Goal: Task Accomplishment & Management: Manage account settings

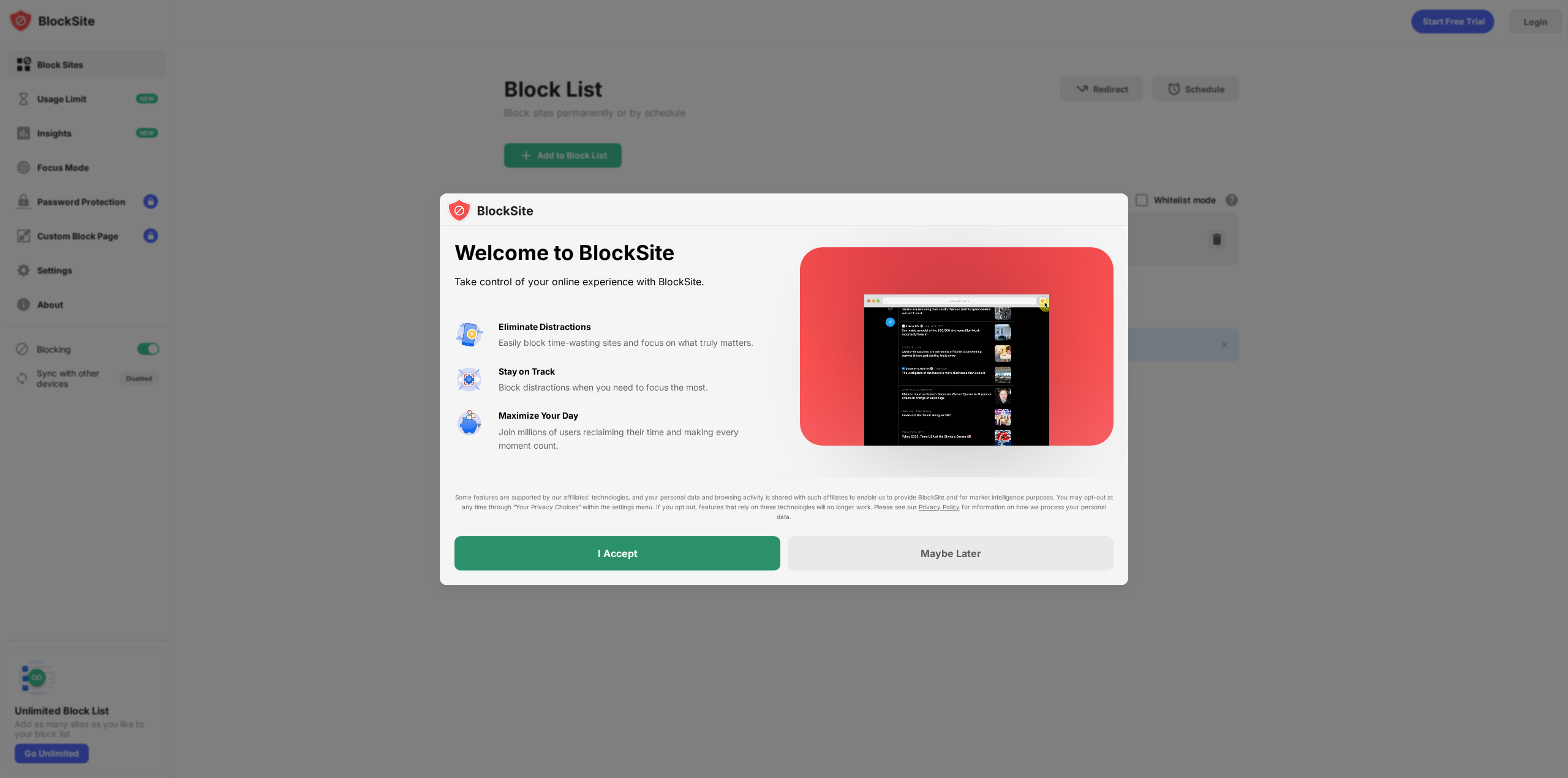
click at [703, 561] on div "I Accept" at bounding box center [617, 553] width 326 height 34
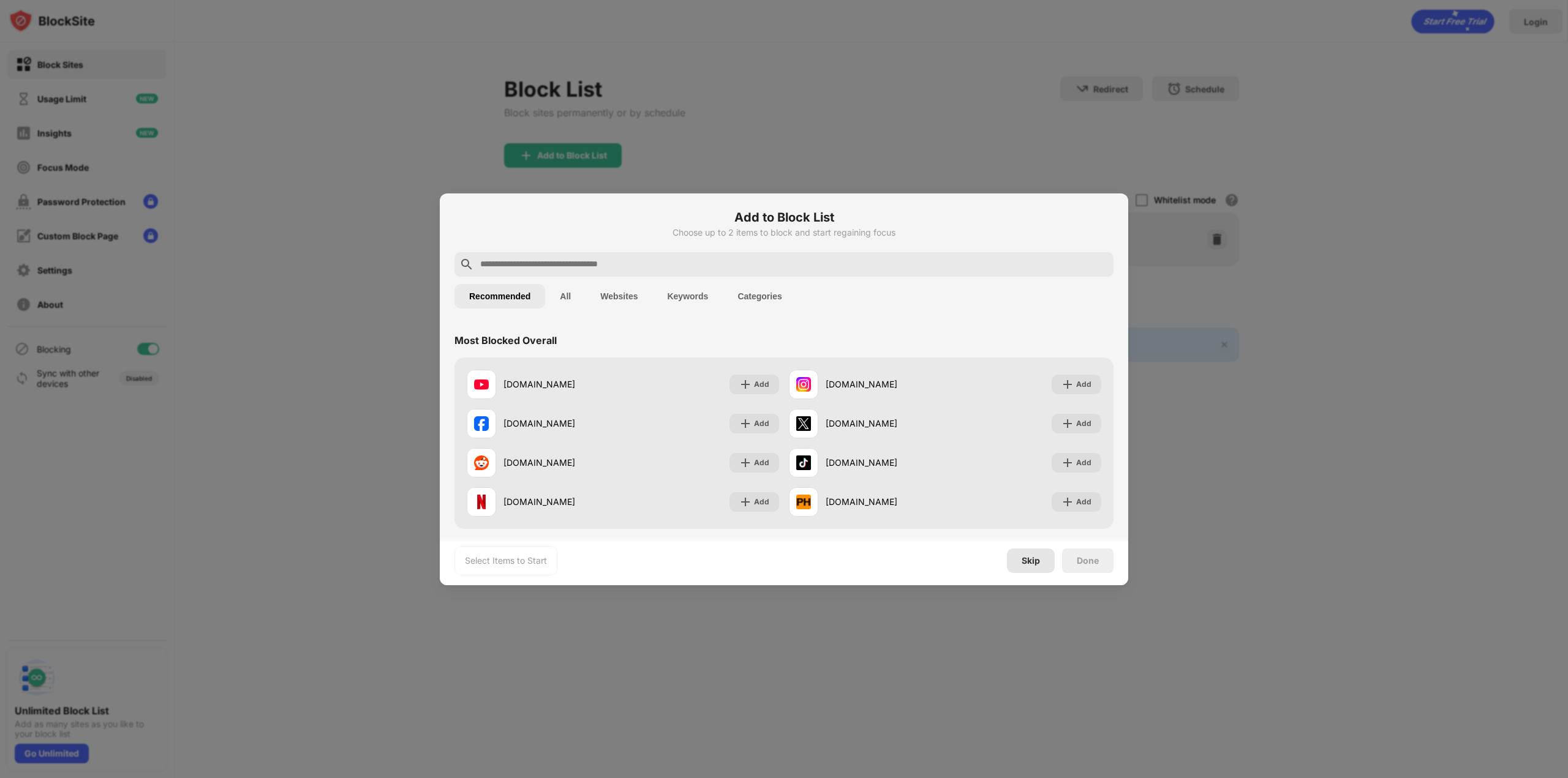
click at [1030, 564] on div "Skip" at bounding box center [1031, 561] width 18 height 10
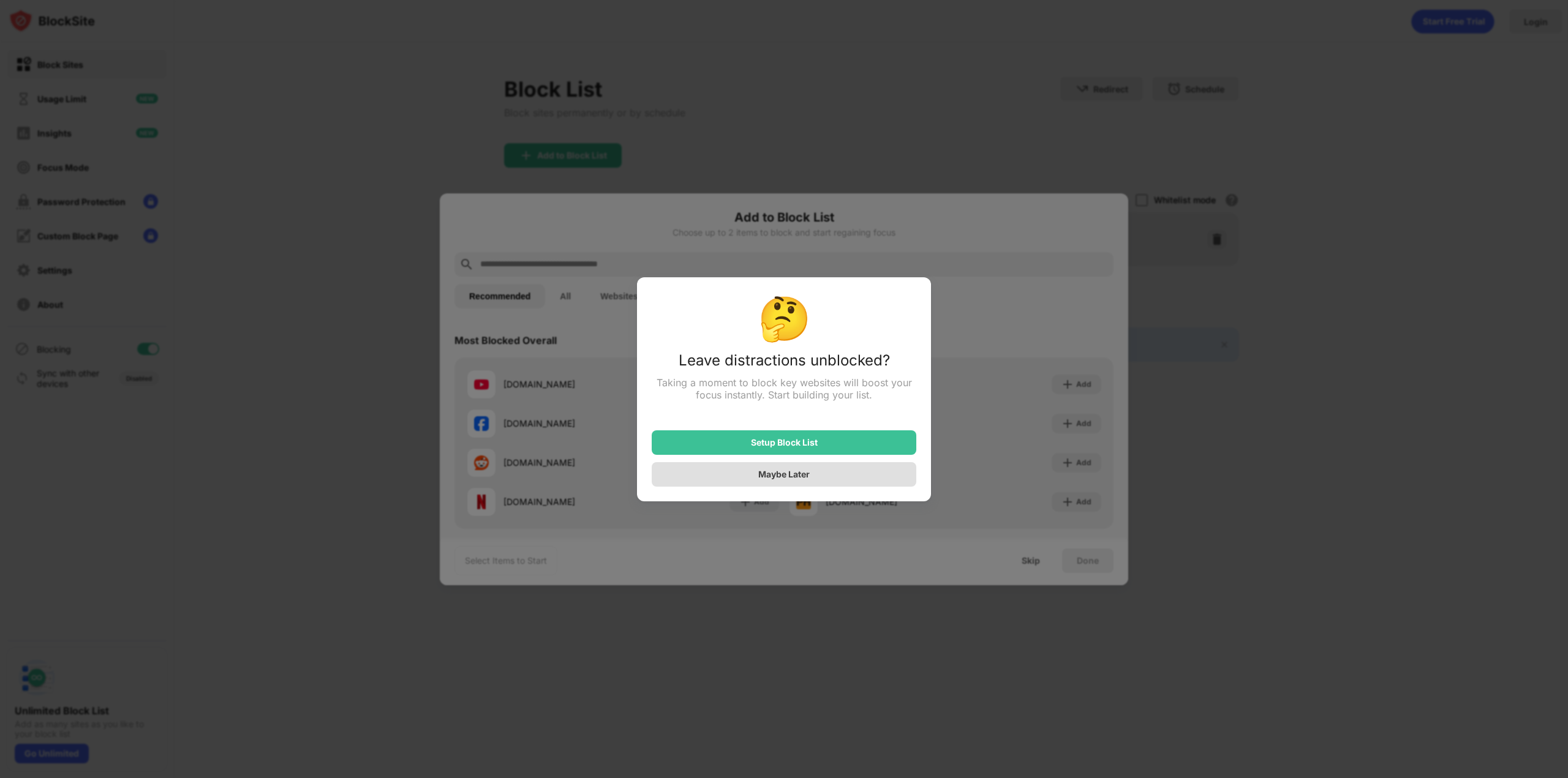
click at [847, 474] on div "Maybe Later" at bounding box center [784, 474] width 264 height 24
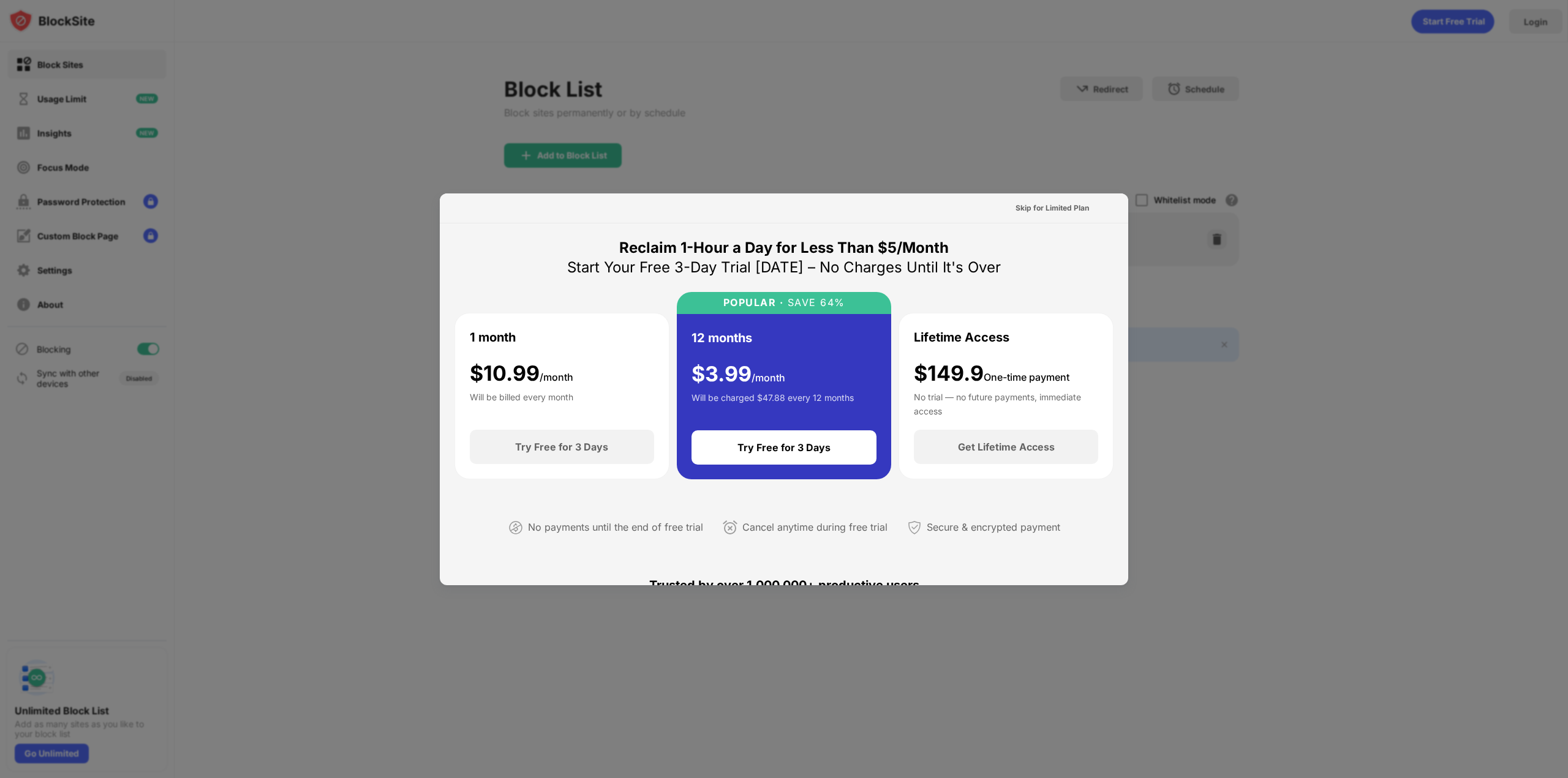
click at [1276, 435] on div at bounding box center [784, 389] width 1568 height 778
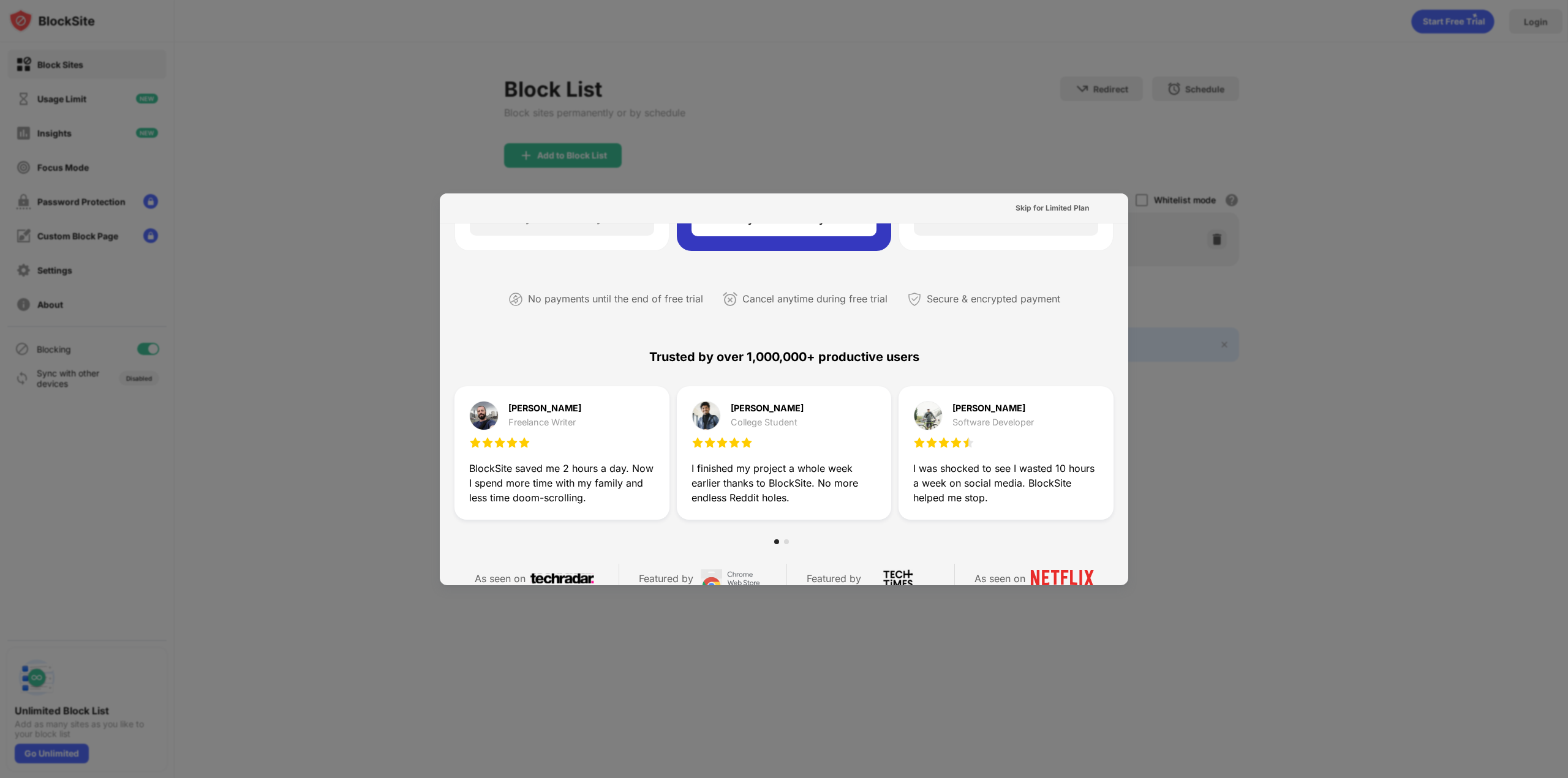
scroll to position [188, 0]
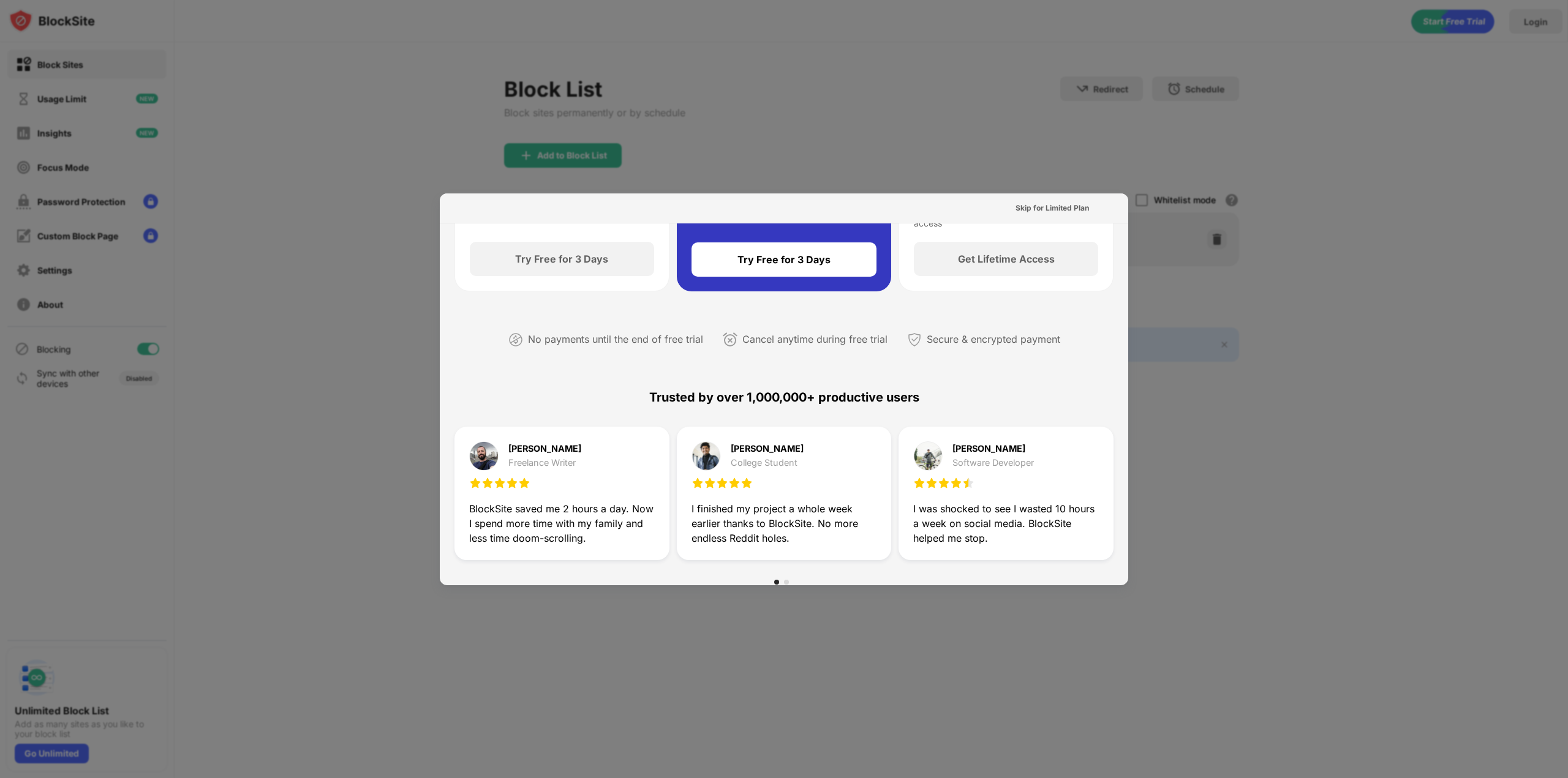
click at [344, 183] on div at bounding box center [784, 389] width 1568 height 778
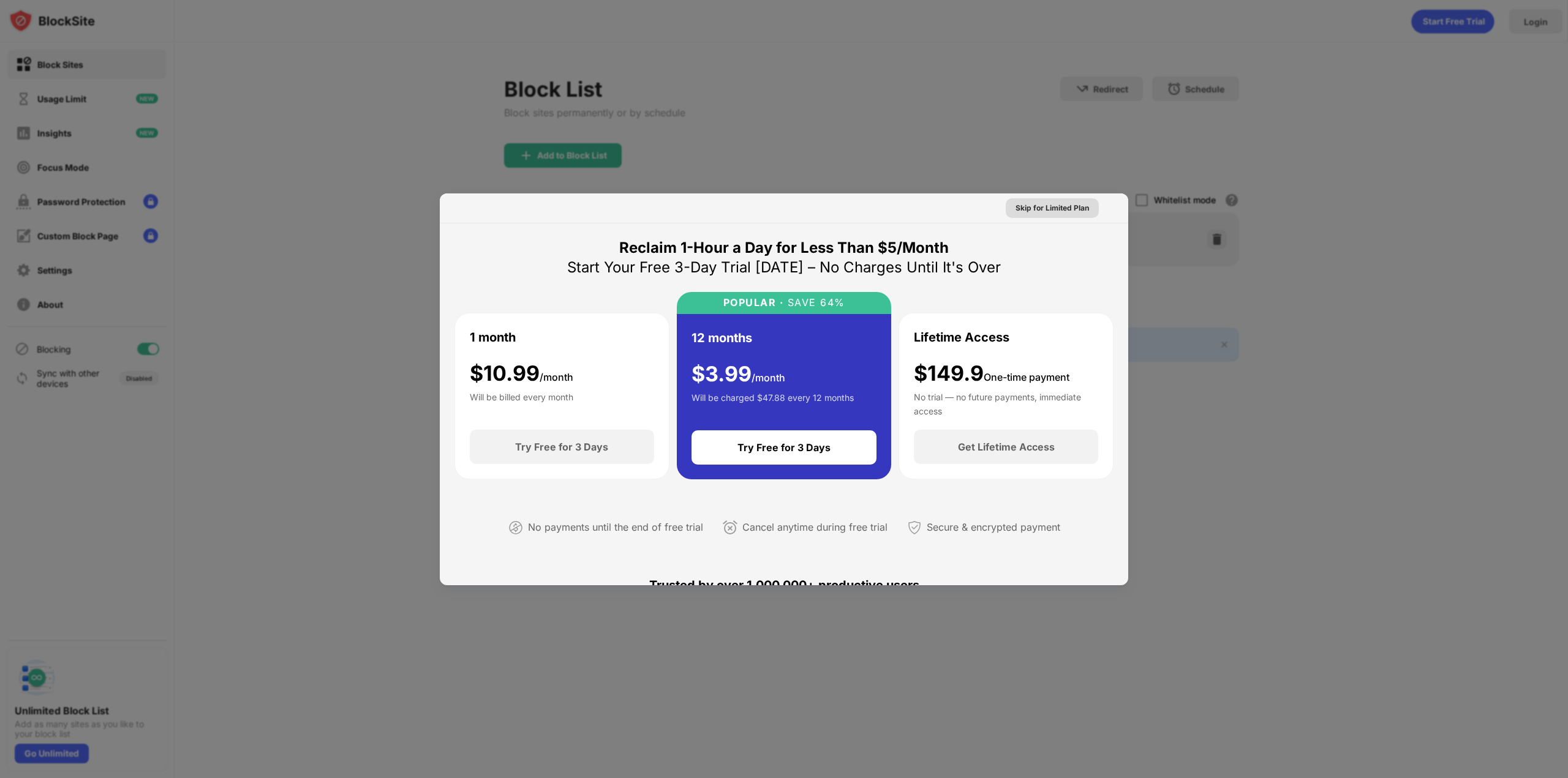
click at [1061, 212] on div "Skip for Limited Plan" at bounding box center [1053, 208] width 74 height 12
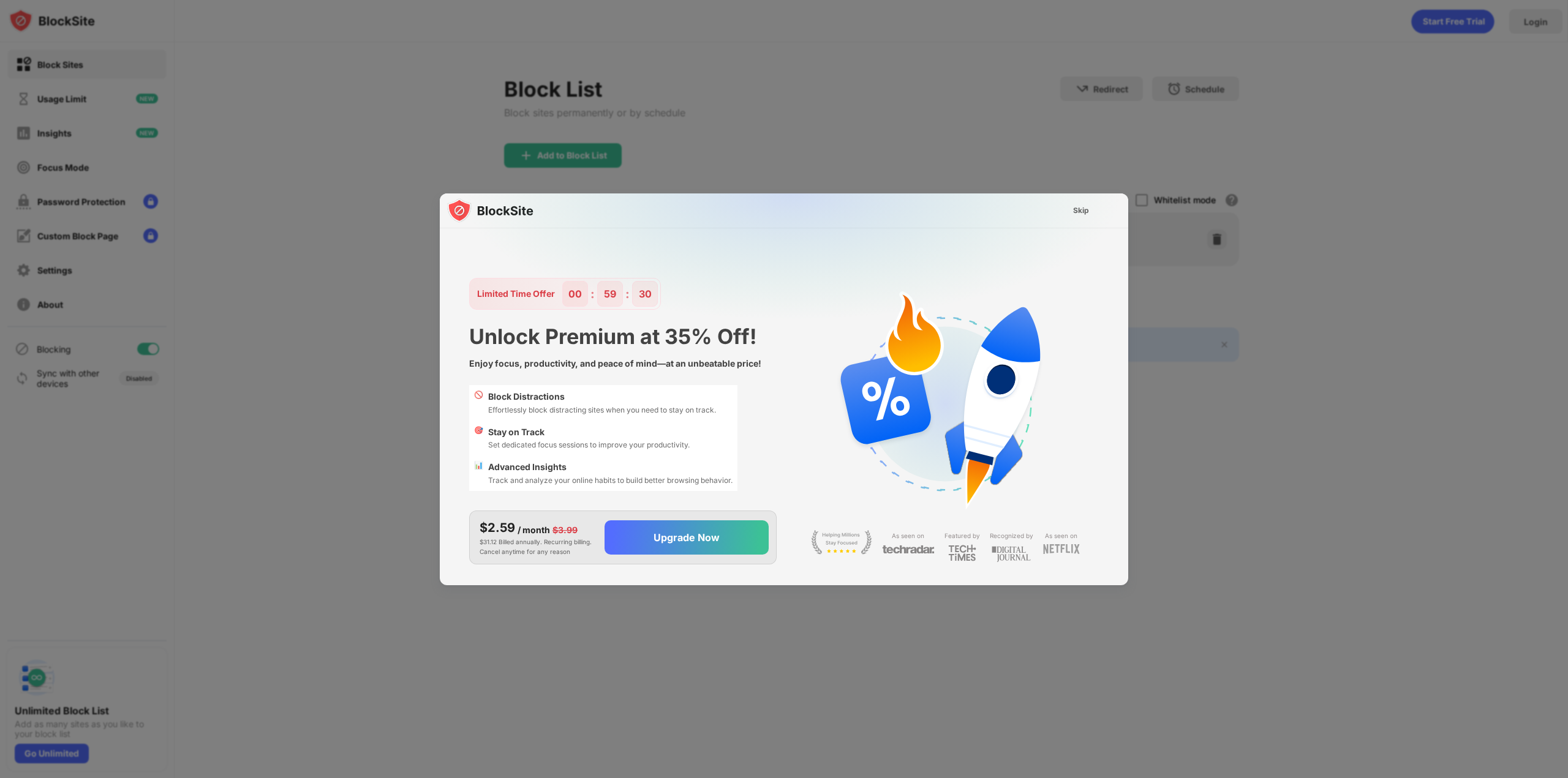
click at [1070, 216] on div "Skip" at bounding box center [1081, 211] width 36 height 20
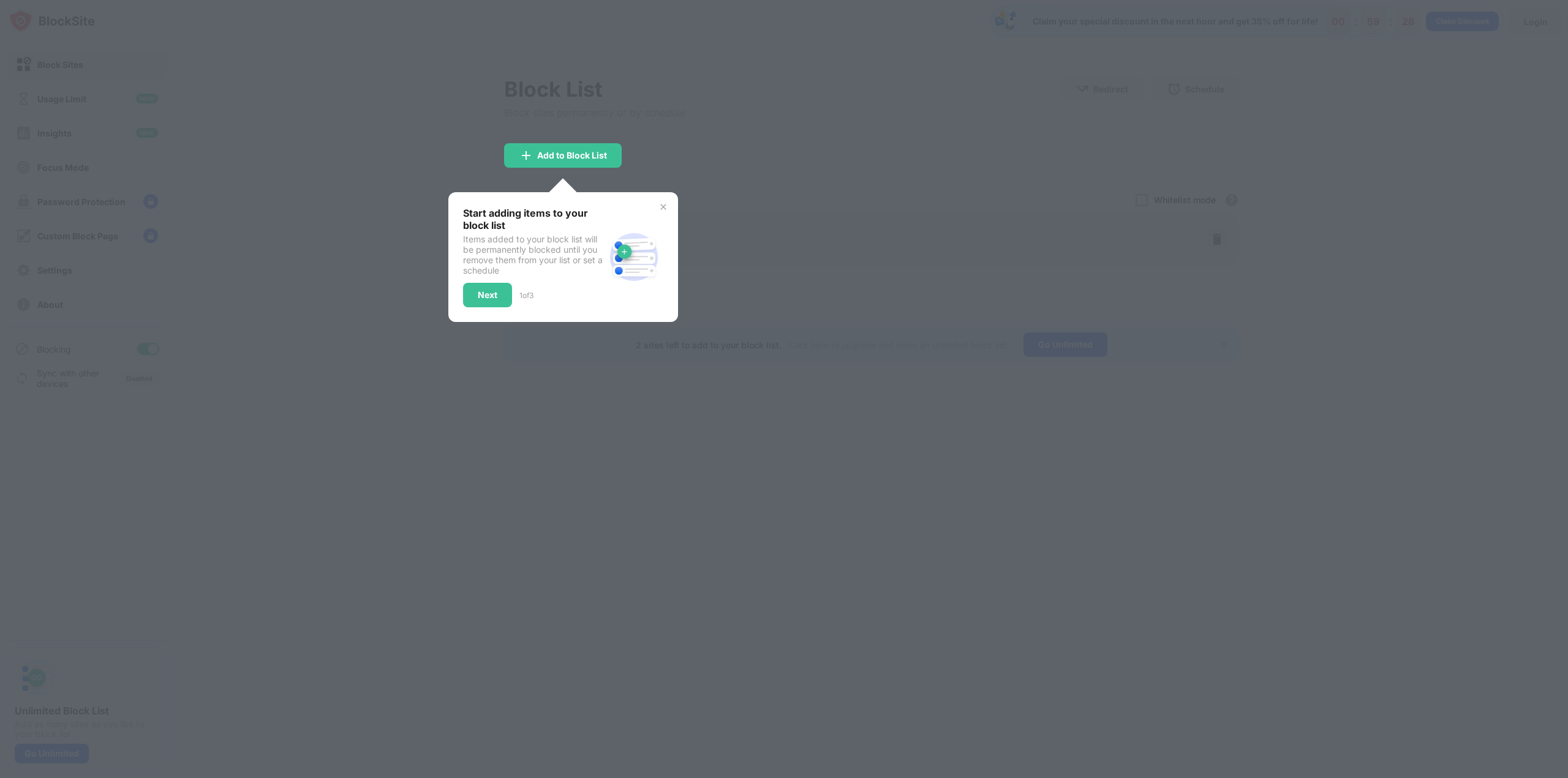
click at [661, 202] on img at bounding box center [663, 206] width 10 height 10
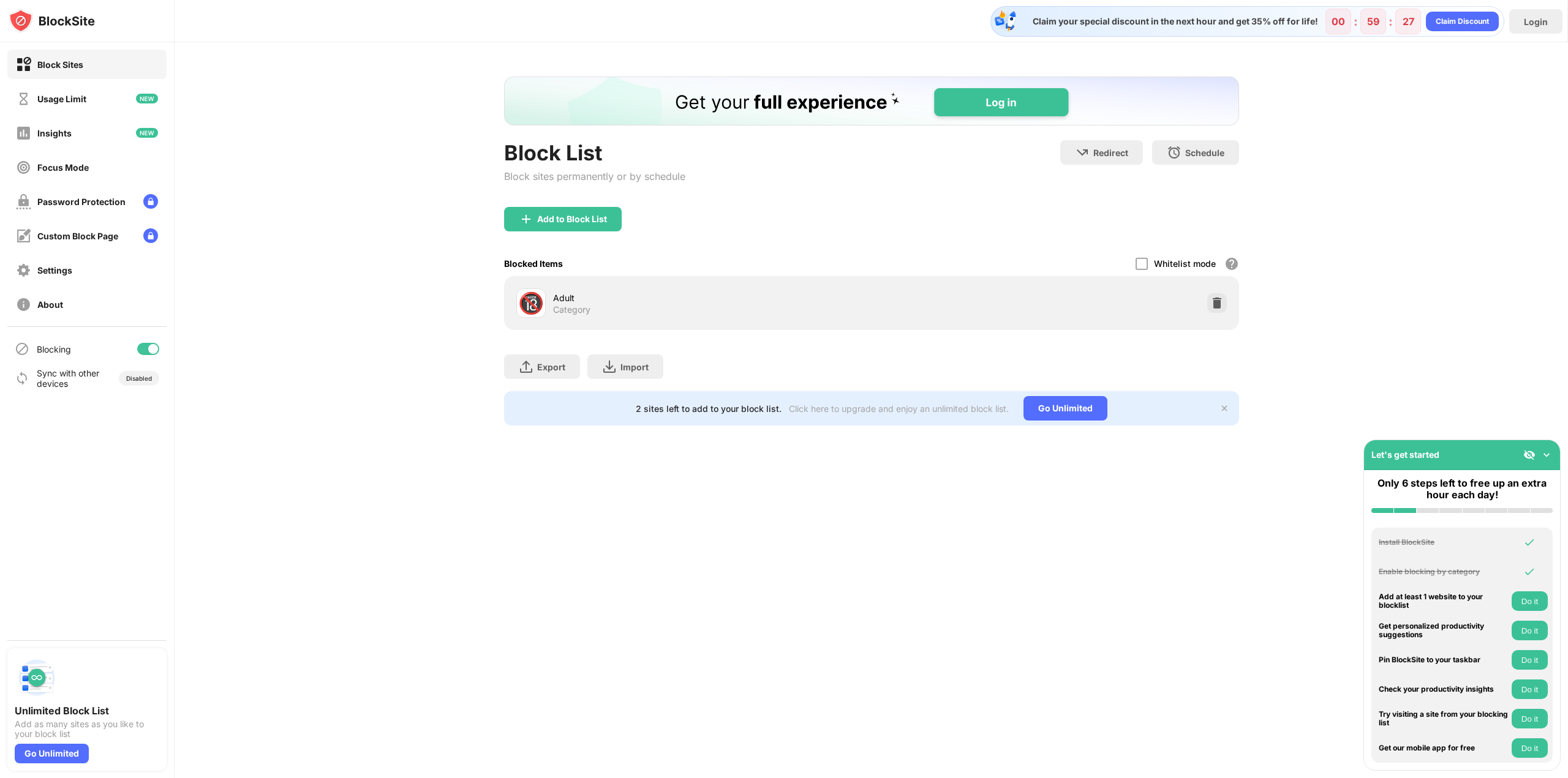
click at [494, 416] on div "Block List Block sites permanently or by schedule Redirect Choose a site to be …" at bounding box center [871, 250] width 1393 height 417
click at [1544, 24] on div "Login" at bounding box center [1536, 22] width 24 height 11
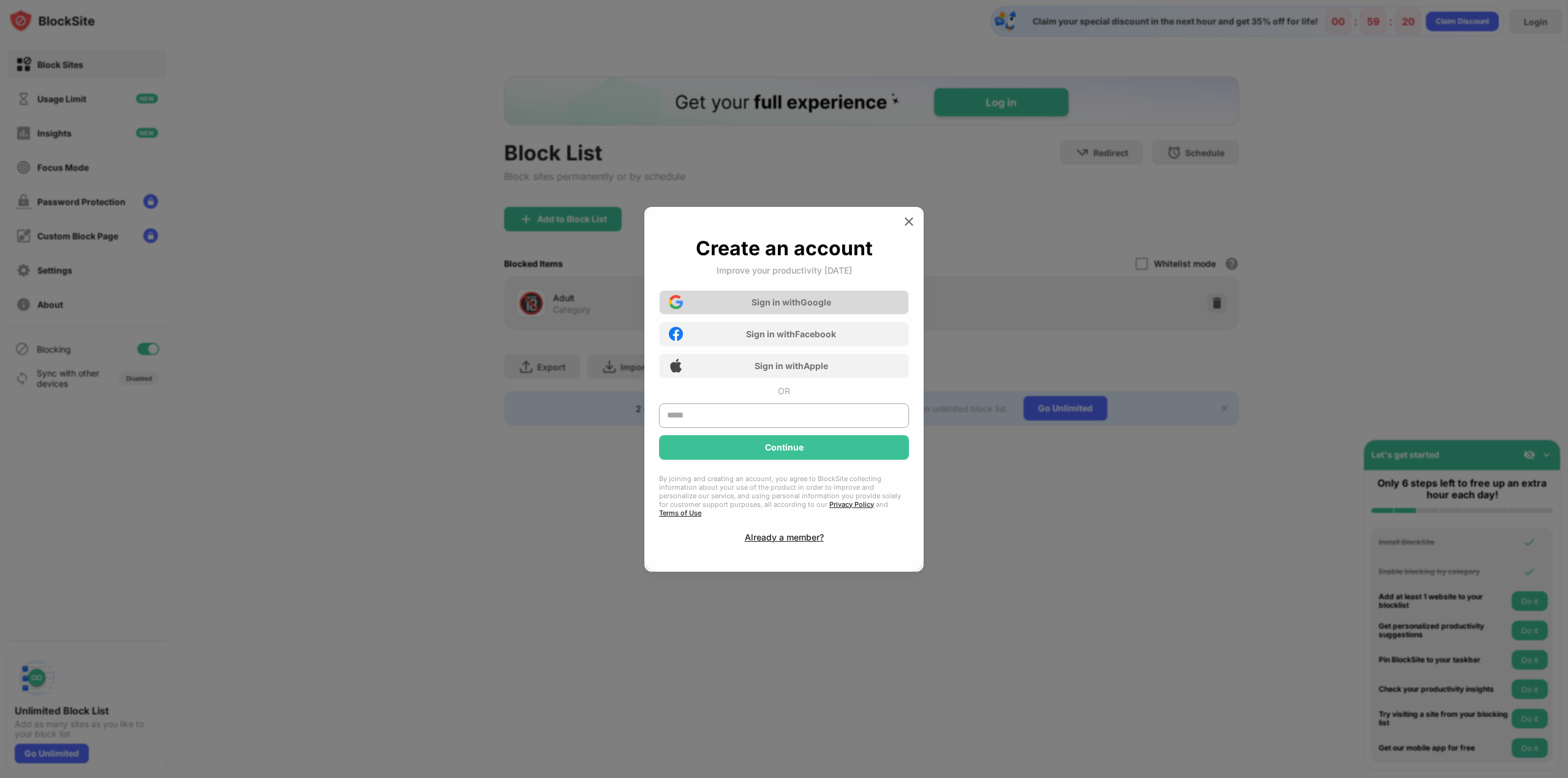
click at [778, 306] on div "Sign in with Google" at bounding box center [791, 302] width 80 height 11
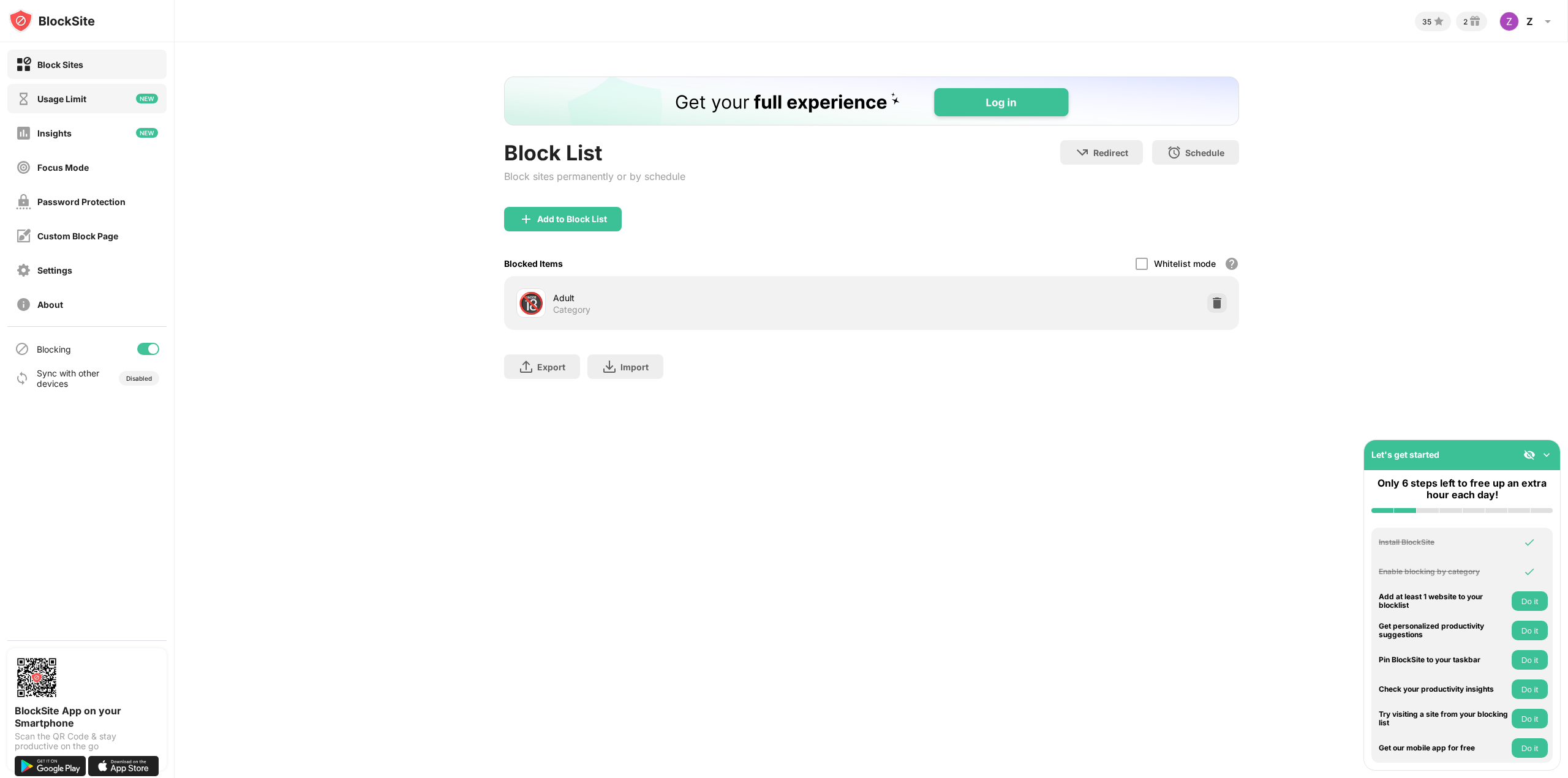
click at [107, 106] on div "Usage Limit" at bounding box center [87, 99] width 159 height 30
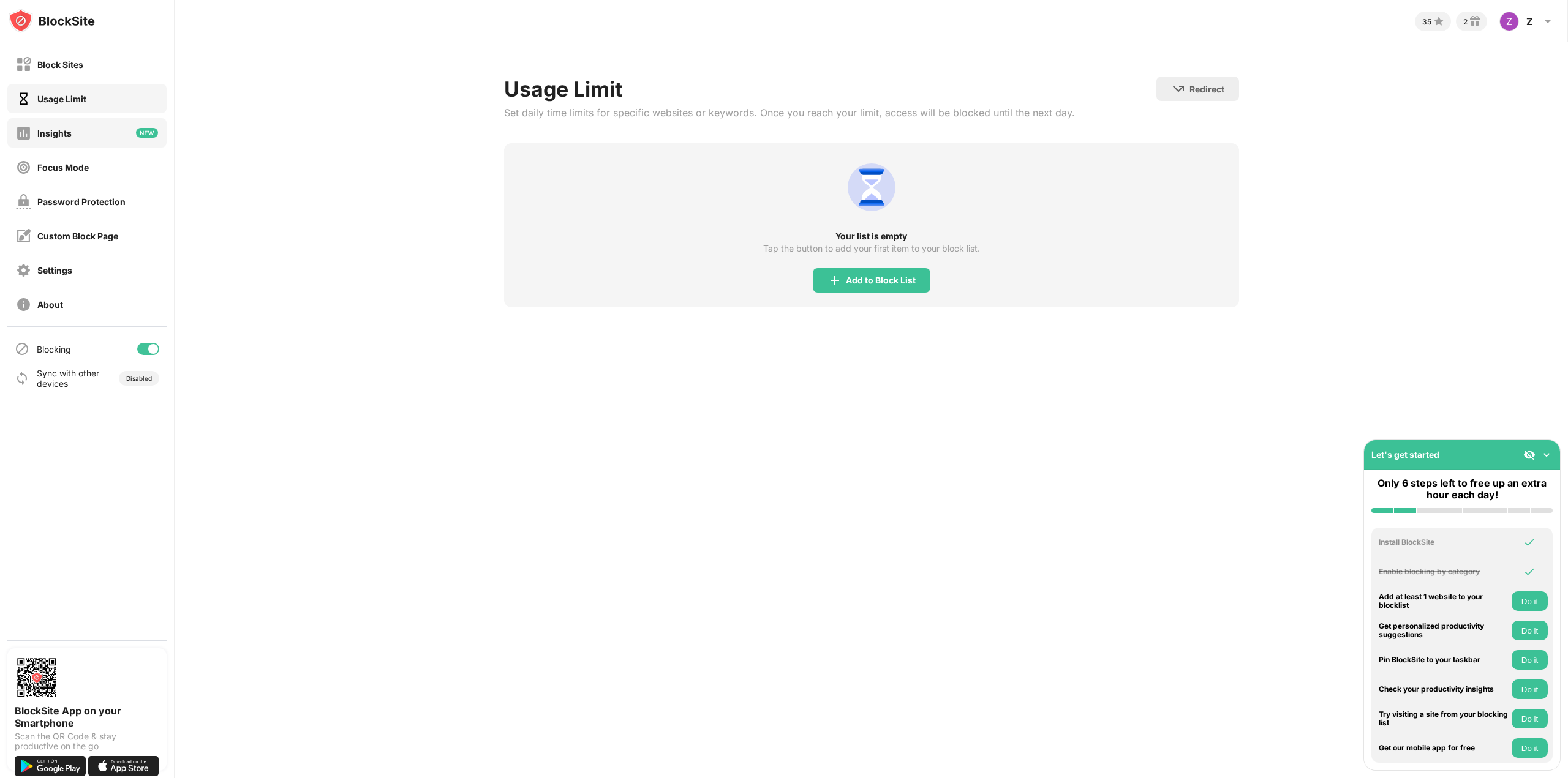
click at [109, 122] on div "Insights" at bounding box center [87, 133] width 159 height 30
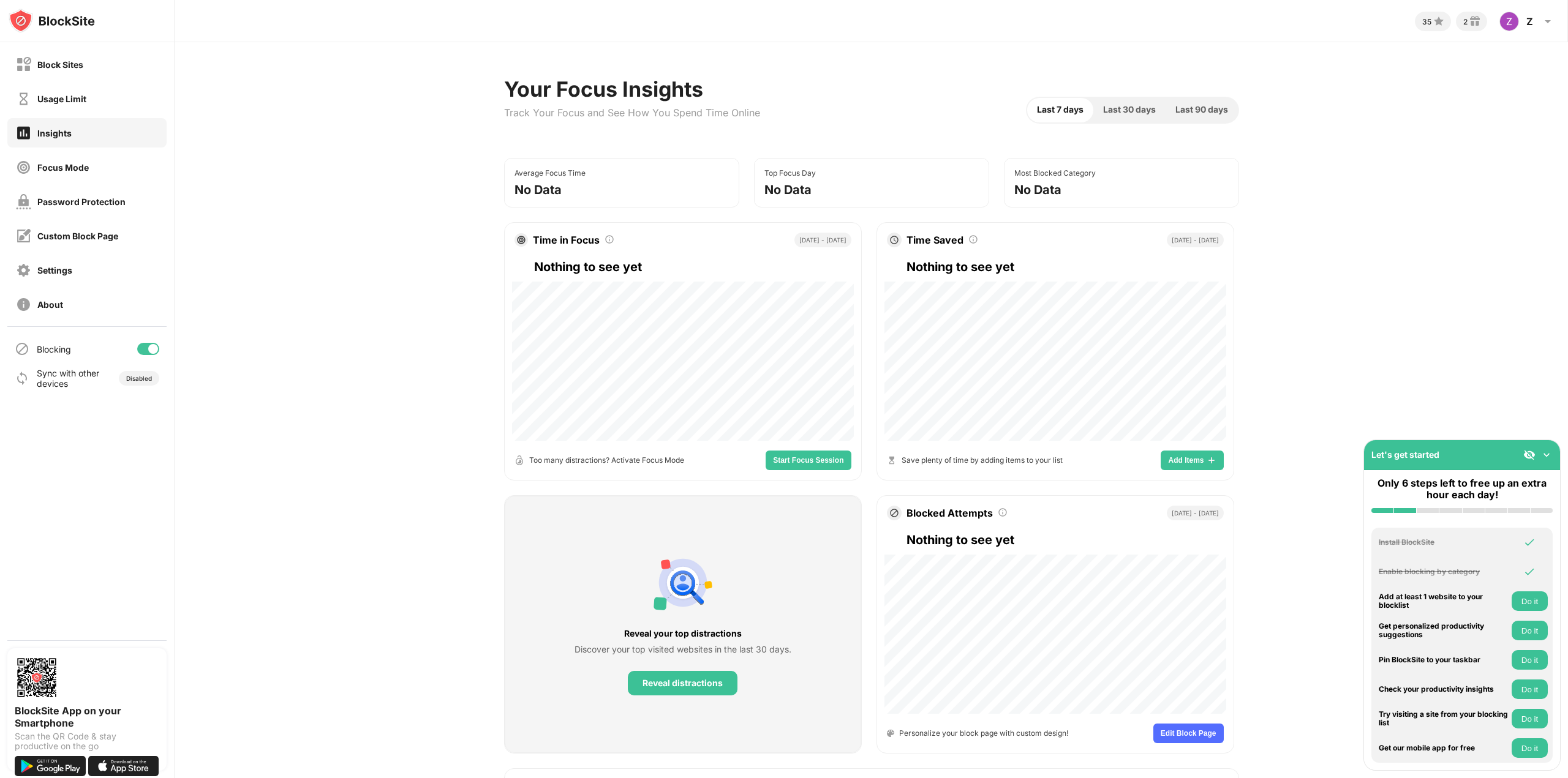
click at [49, 345] on div "Blocking" at bounding box center [54, 350] width 34 height 11
click at [69, 273] on div "Settings" at bounding box center [55, 270] width 35 height 11
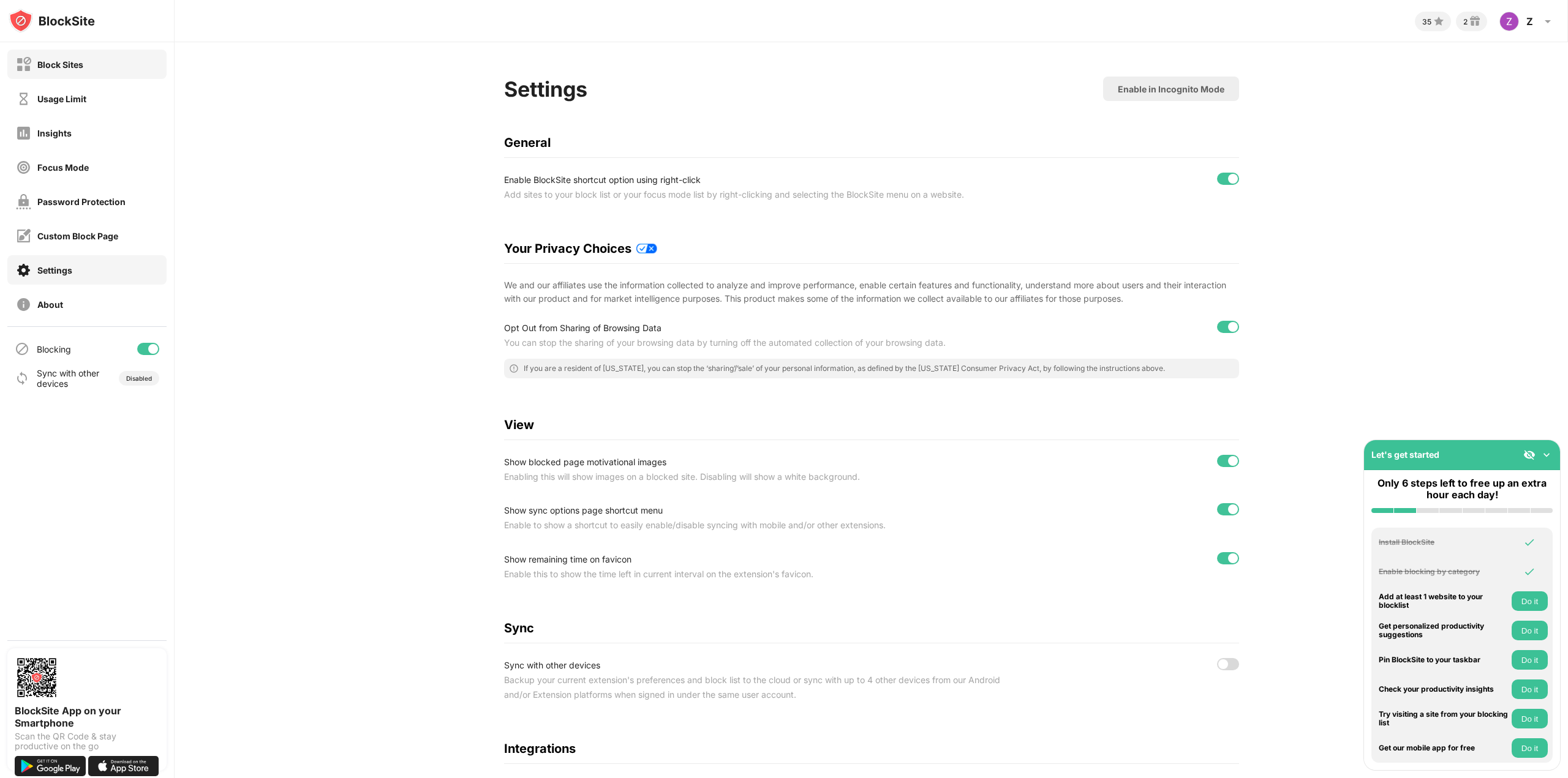
click at [78, 74] on div "Block Sites" at bounding box center [87, 64] width 159 height 30
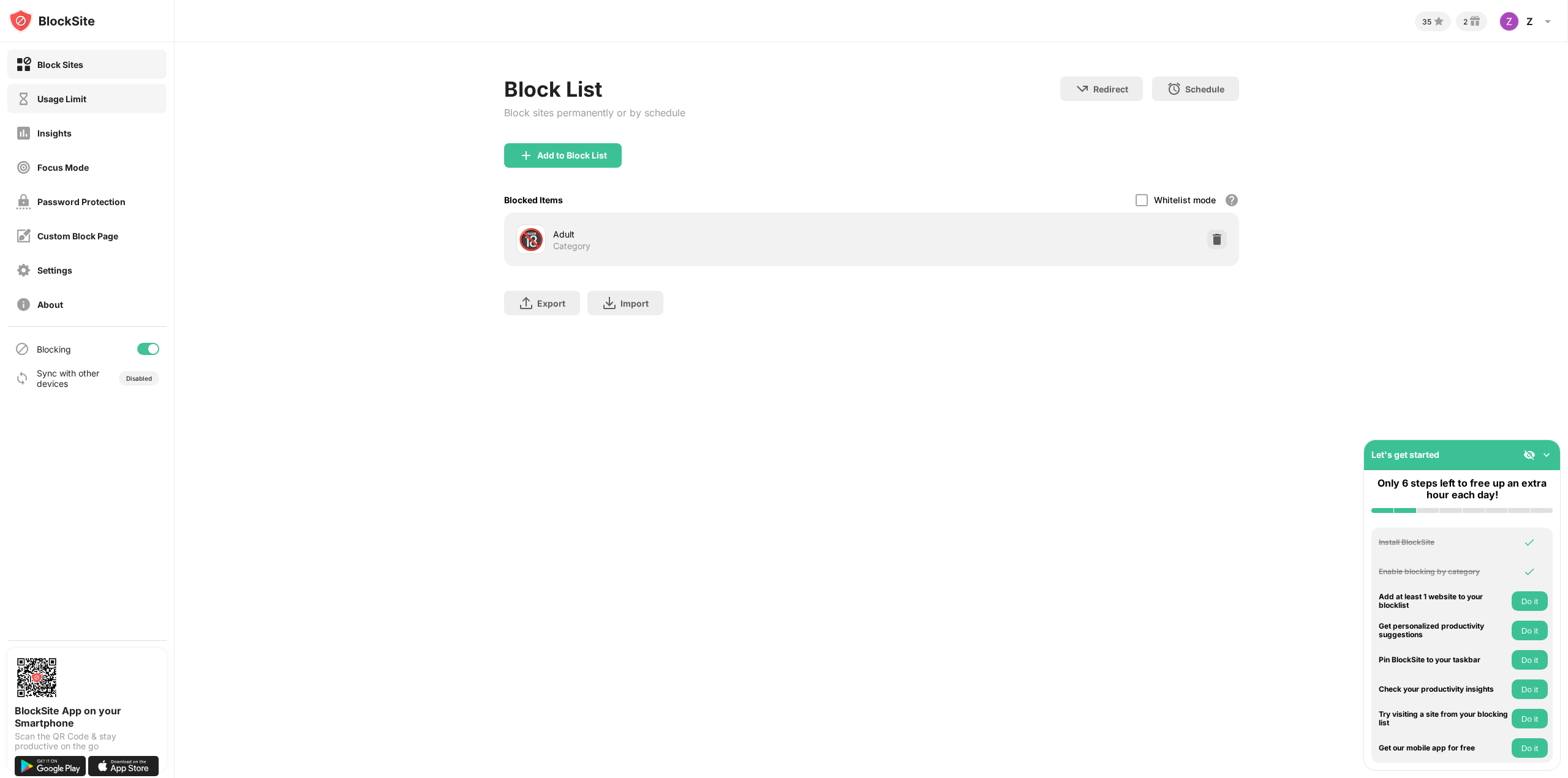
click at [52, 93] on div "Usage Limit" at bounding box center [51, 99] width 70 height 15
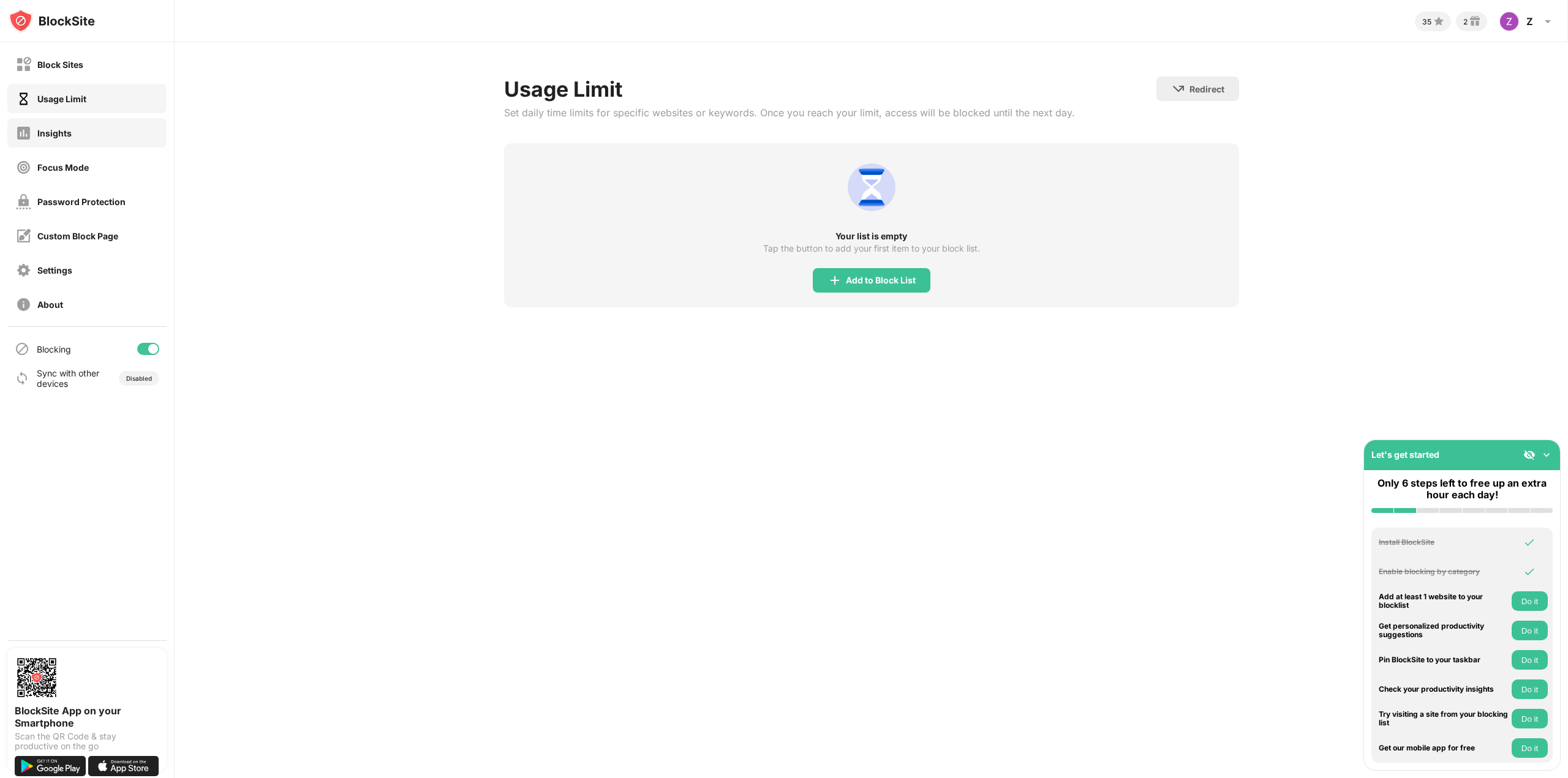
click at [67, 124] on div "Insights" at bounding box center [87, 133] width 159 height 30
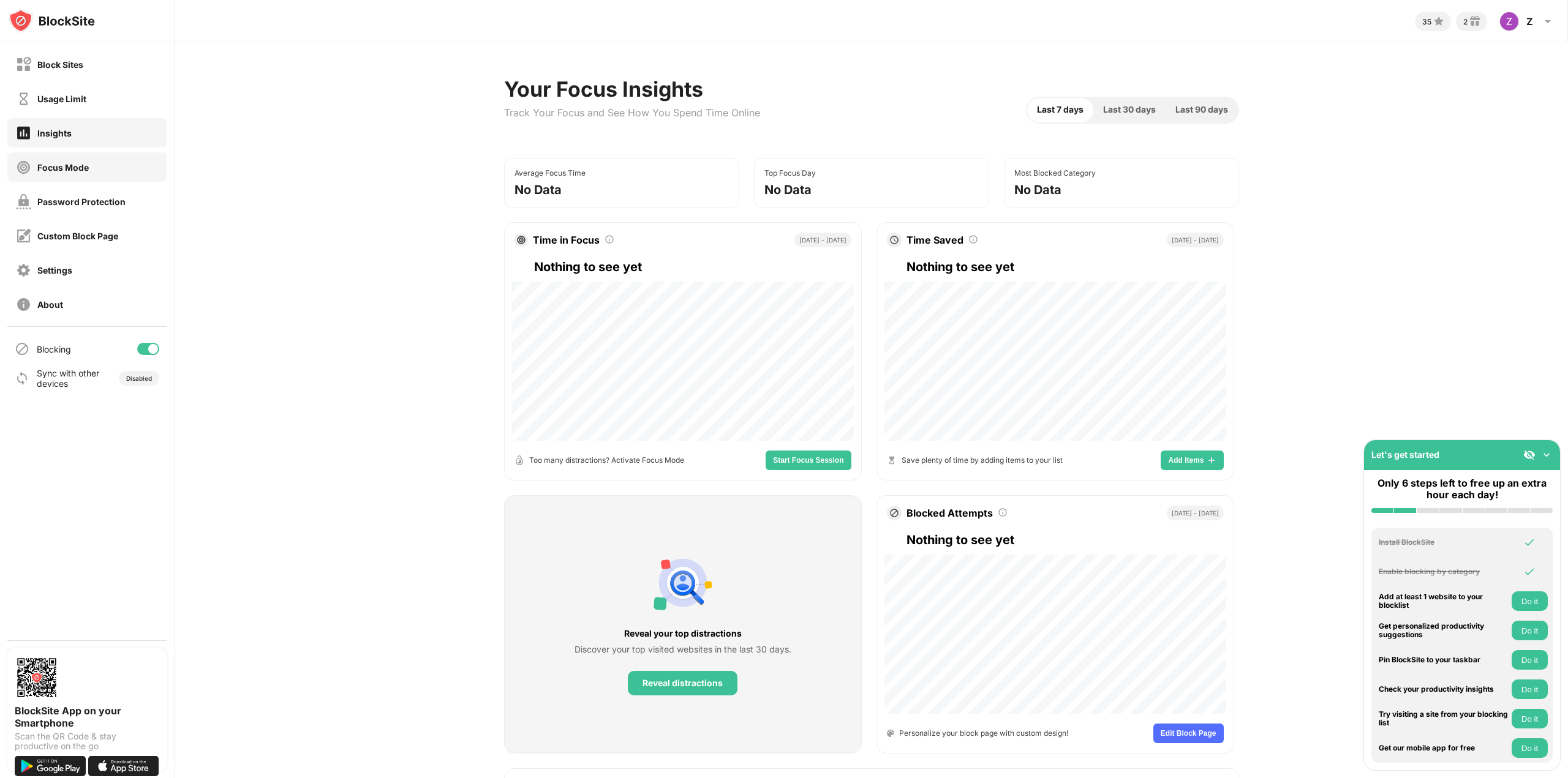
click at [93, 160] on div "Focus Mode" at bounding box center [87, 167] width 159 height 30
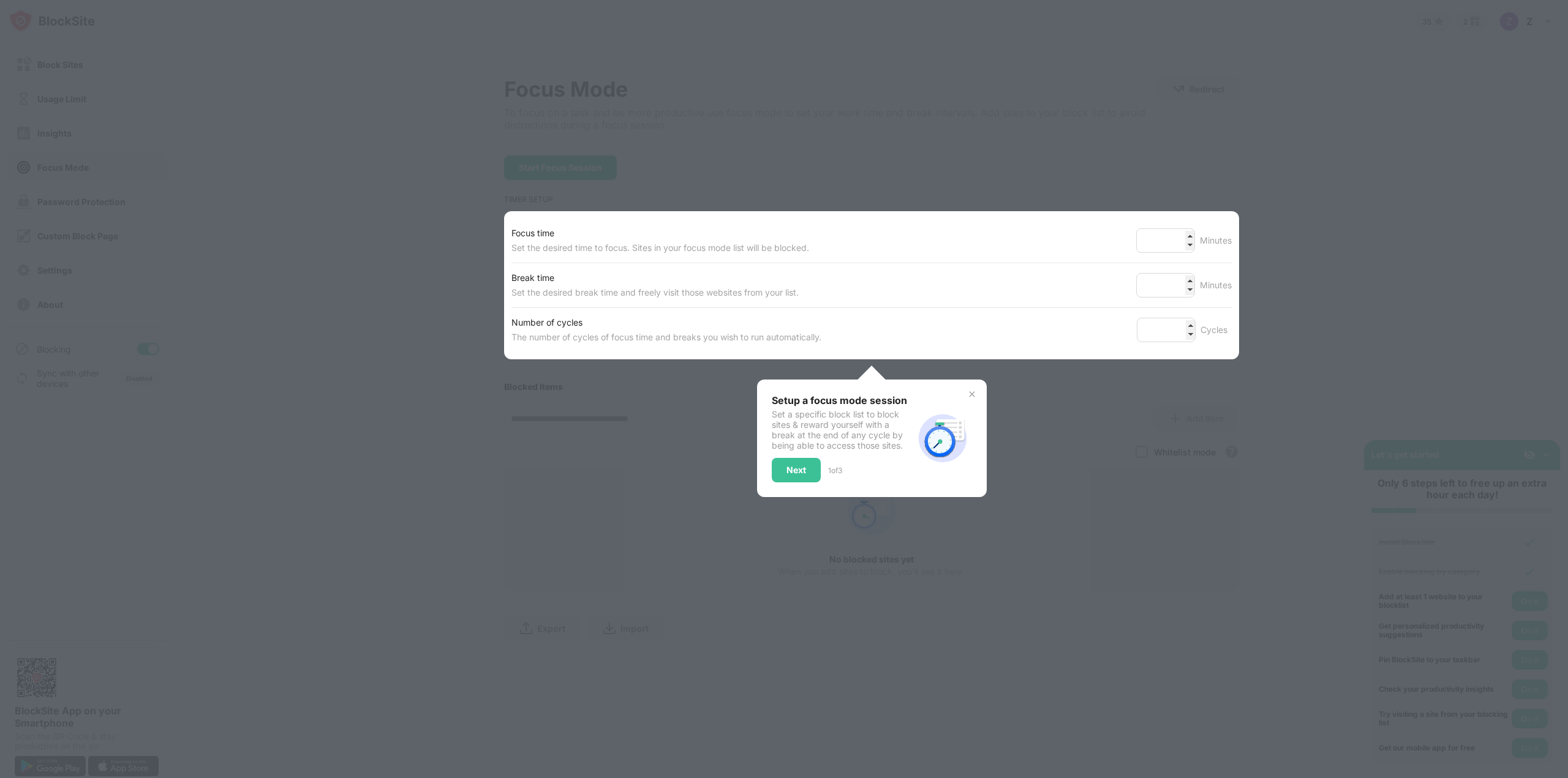
click at [406, 220] on div at bounding box center [784, 389] width 1568 height 778
click at [57, 212] on div at bounding box center [784, 389] width 1568 height 778
click at [805, 478] on div "Next" at bounding box center [796, 470] width 49 height 24
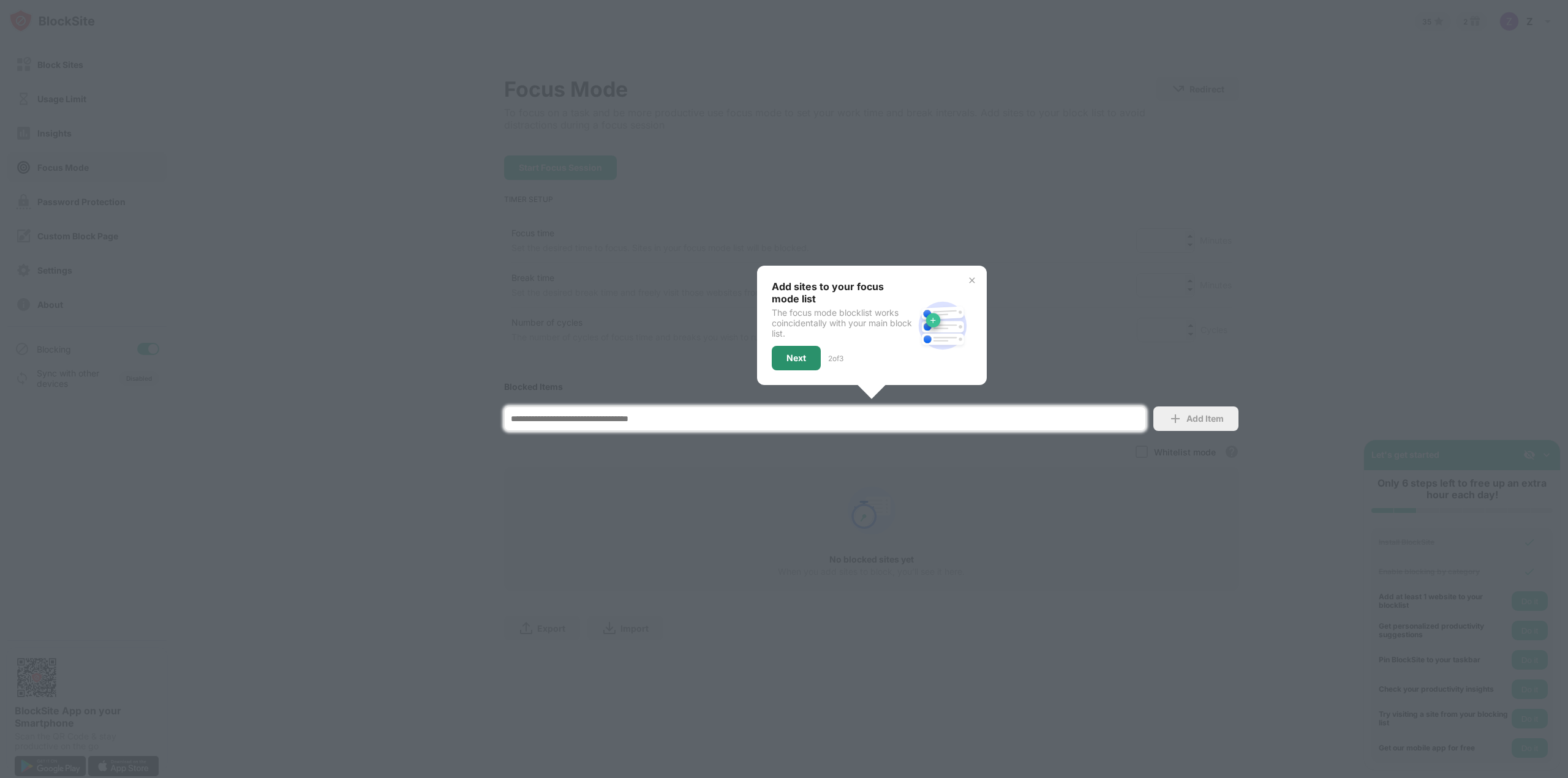
click at [790, 363] on div "Next" at bounding box center [796, 357] width 49 height 24
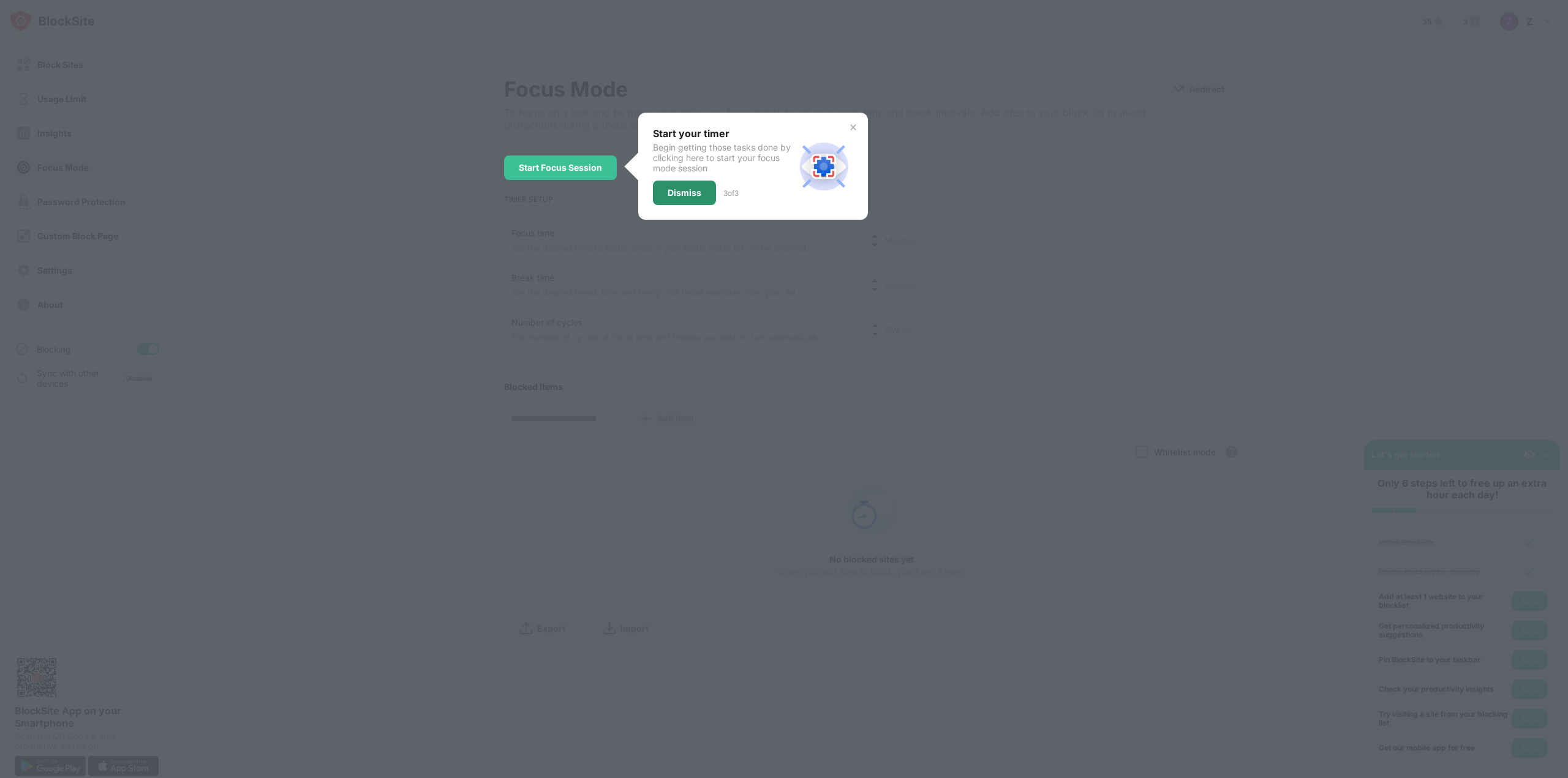
click at [692, 191] on div "Dismiss" at bounding box center [684, 193] width 34 height 10
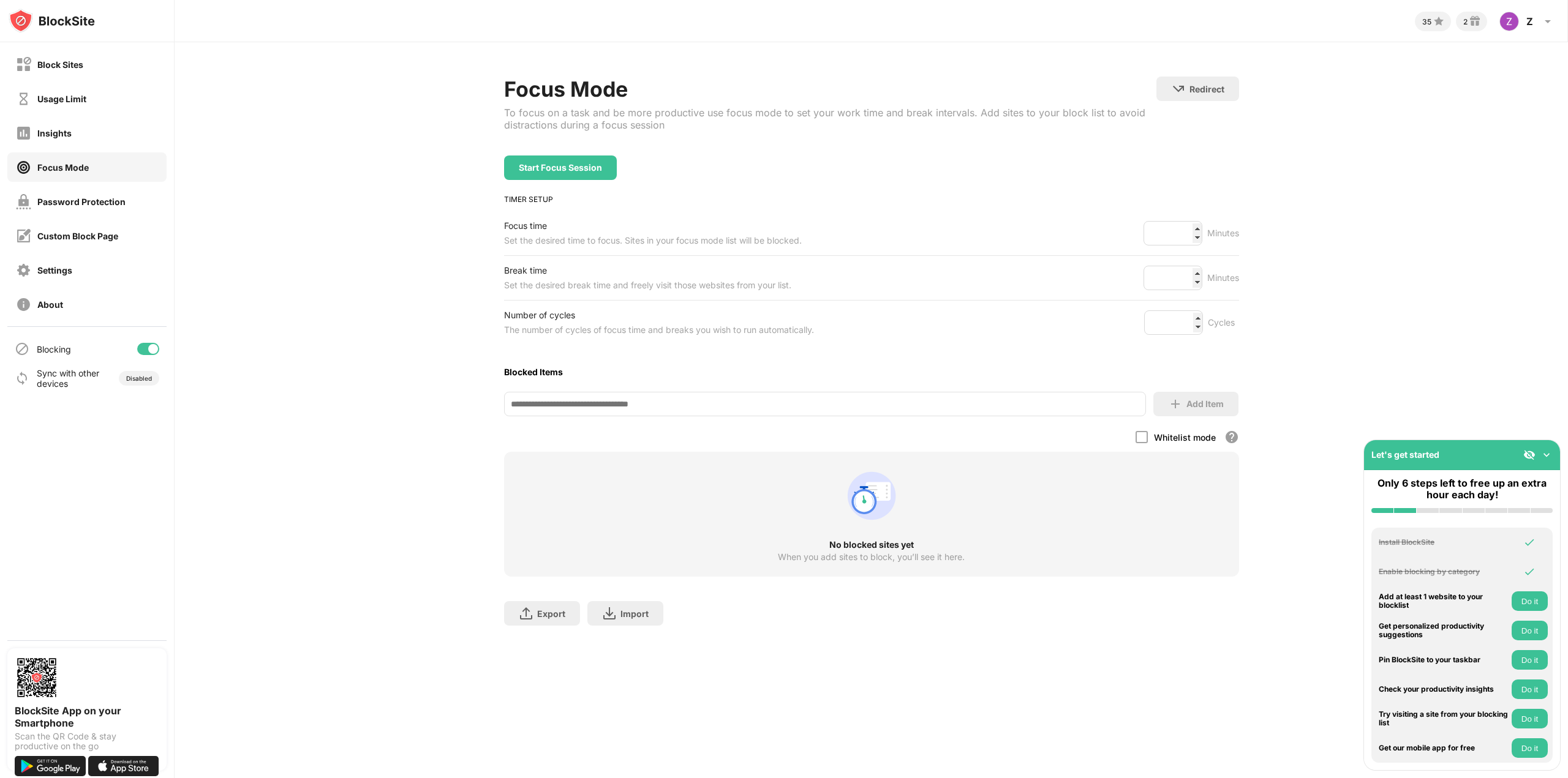
click at [81, 273] on div "Settings" at bounding box center [87, 269] width 159 height 30
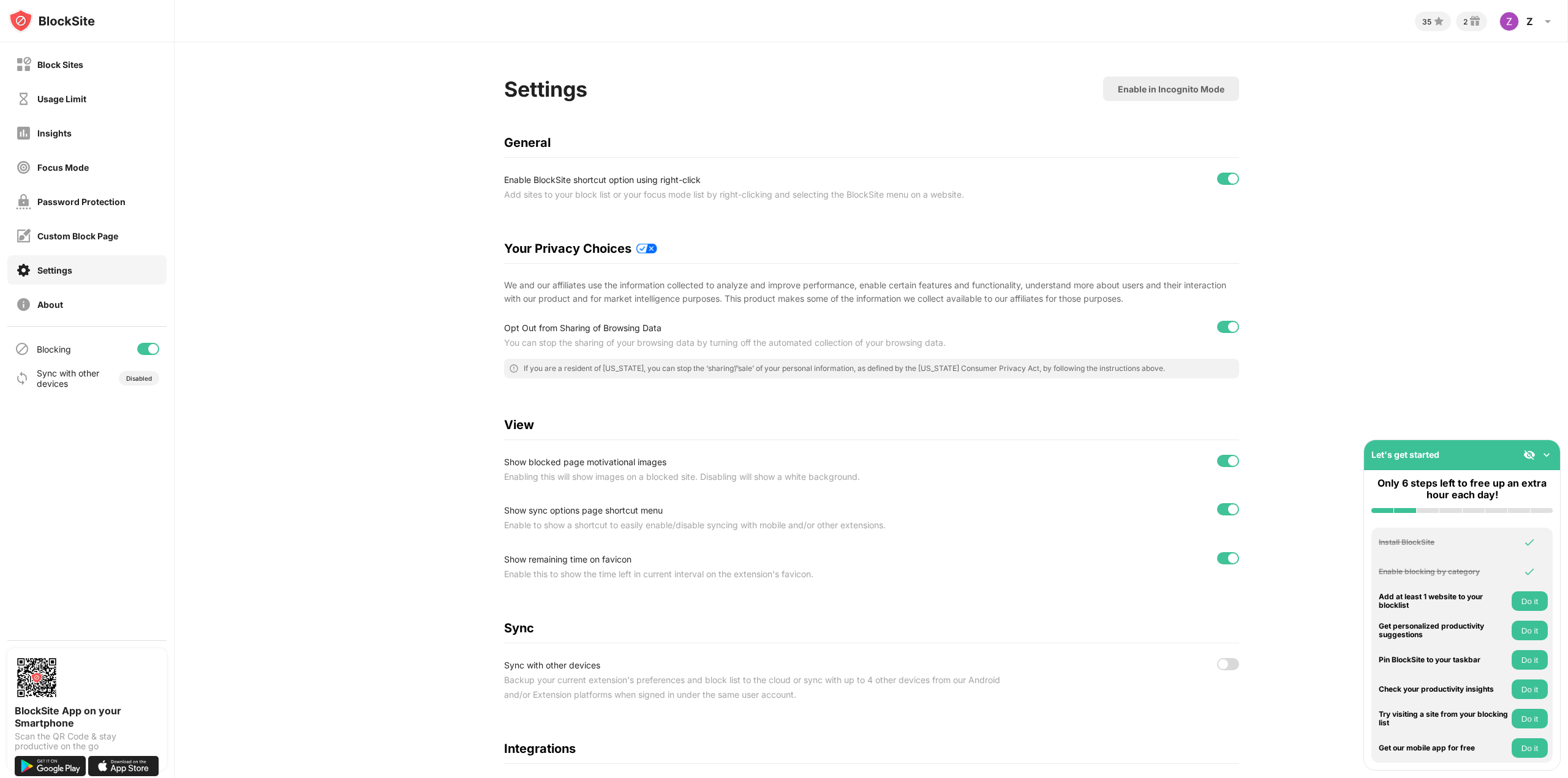
scroll to position [145, 0]
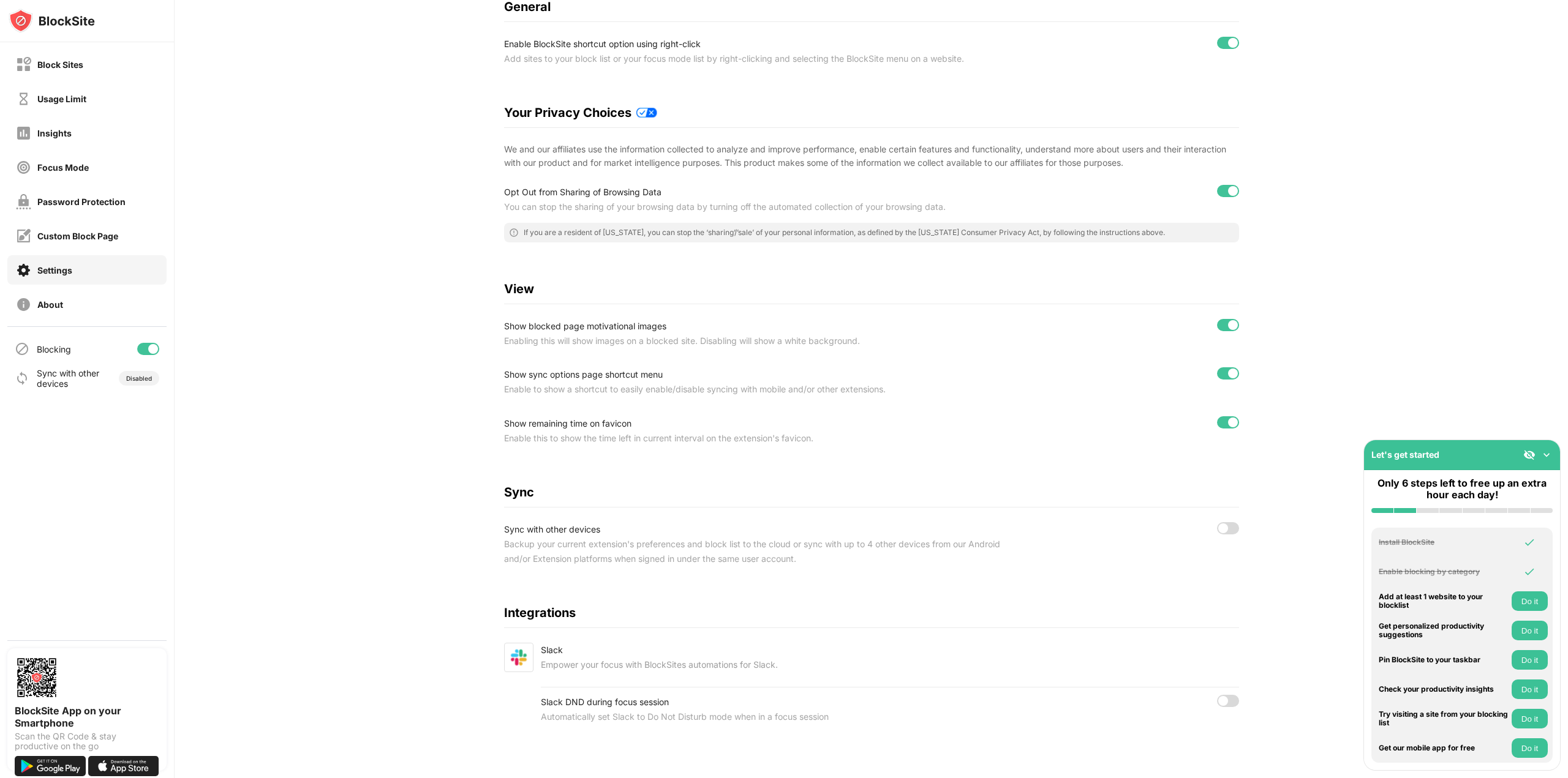
click at [1550, 457] on img at bounding box center [1546, 455] width 12 height 12
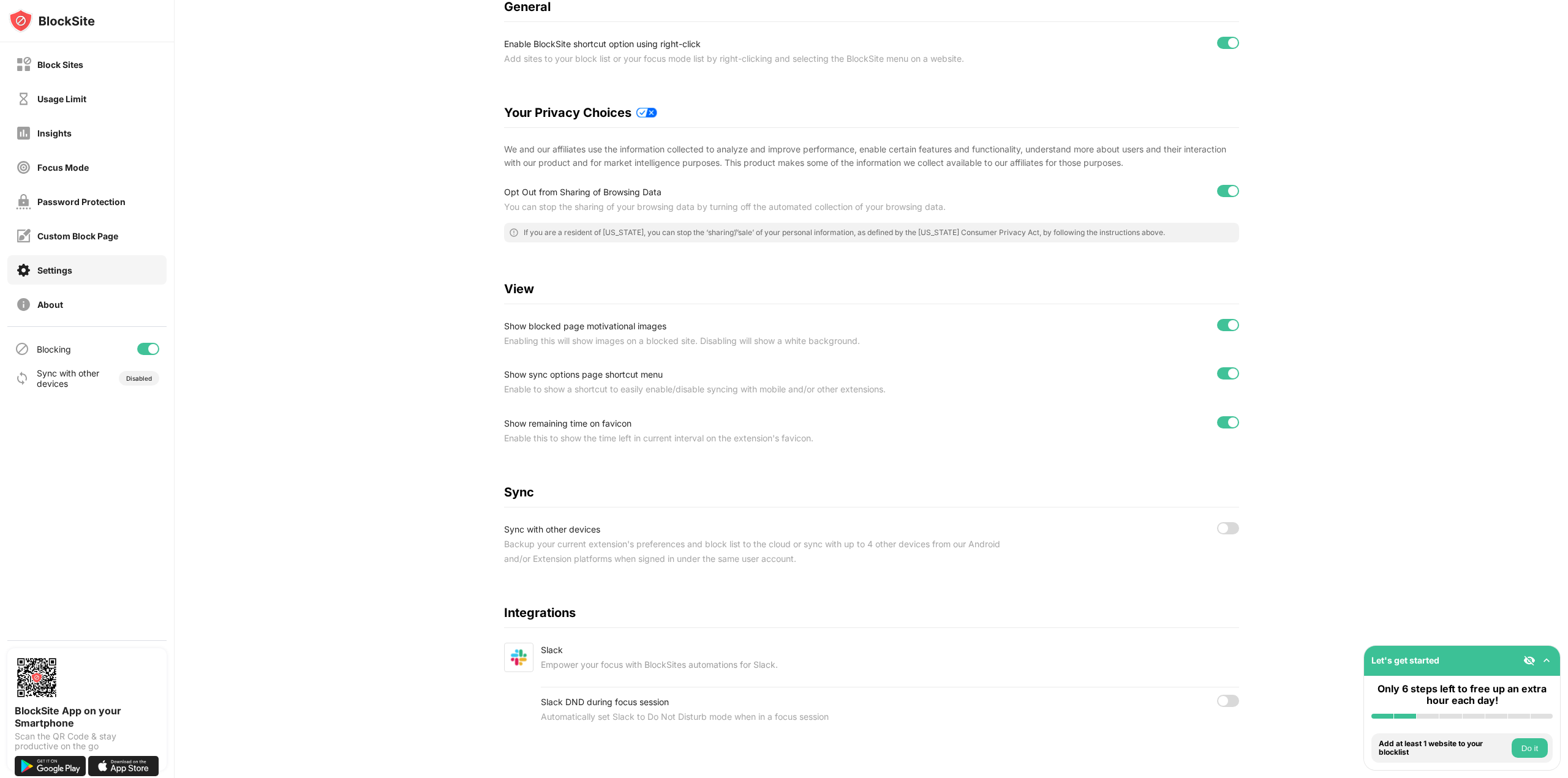
click at [1439, 239] on div "Settings Enable in Incognito Mode General Enable BlockSite shortcut option usin…" at bounding box center [871, 342] width 1393 height 872
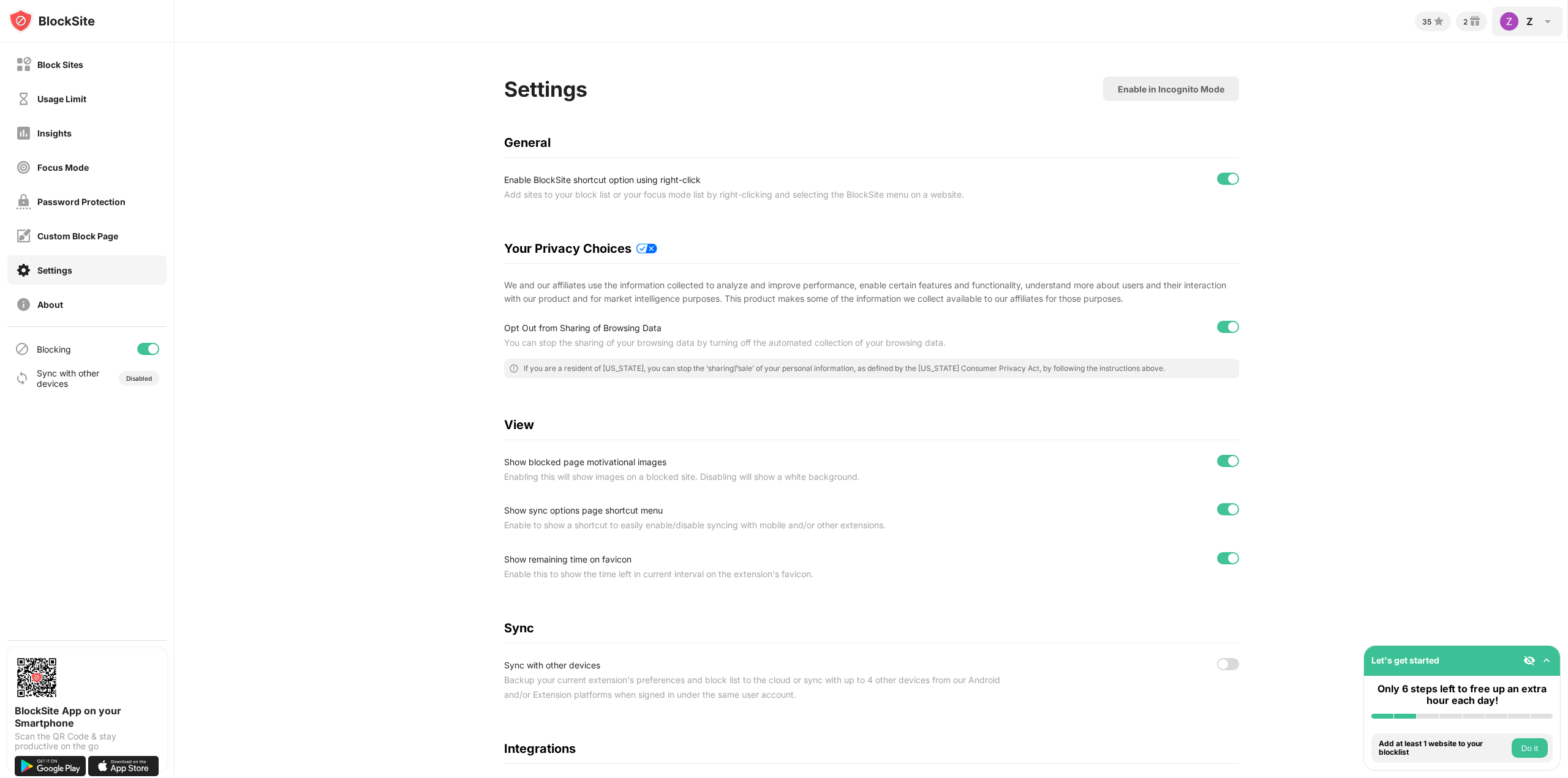
click at [1526, 14] on div "Z Z W View Account Insights Rewards Settings Support Log Out" at bounding box center [1527, 21] width 70 height 30
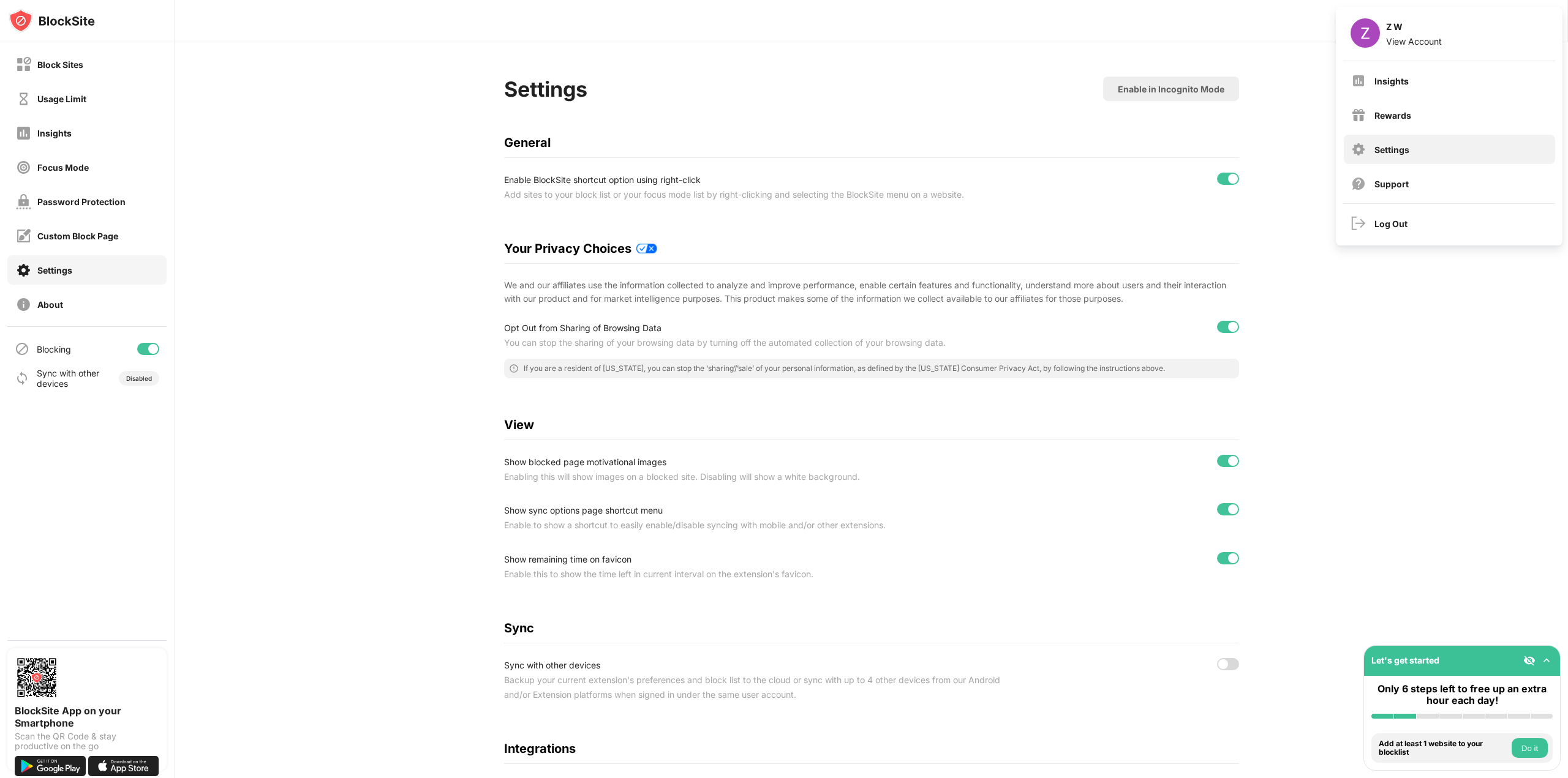
click at [1397, 150] on div "Settings" at bounding box center [1392, 150] width 35 height 11
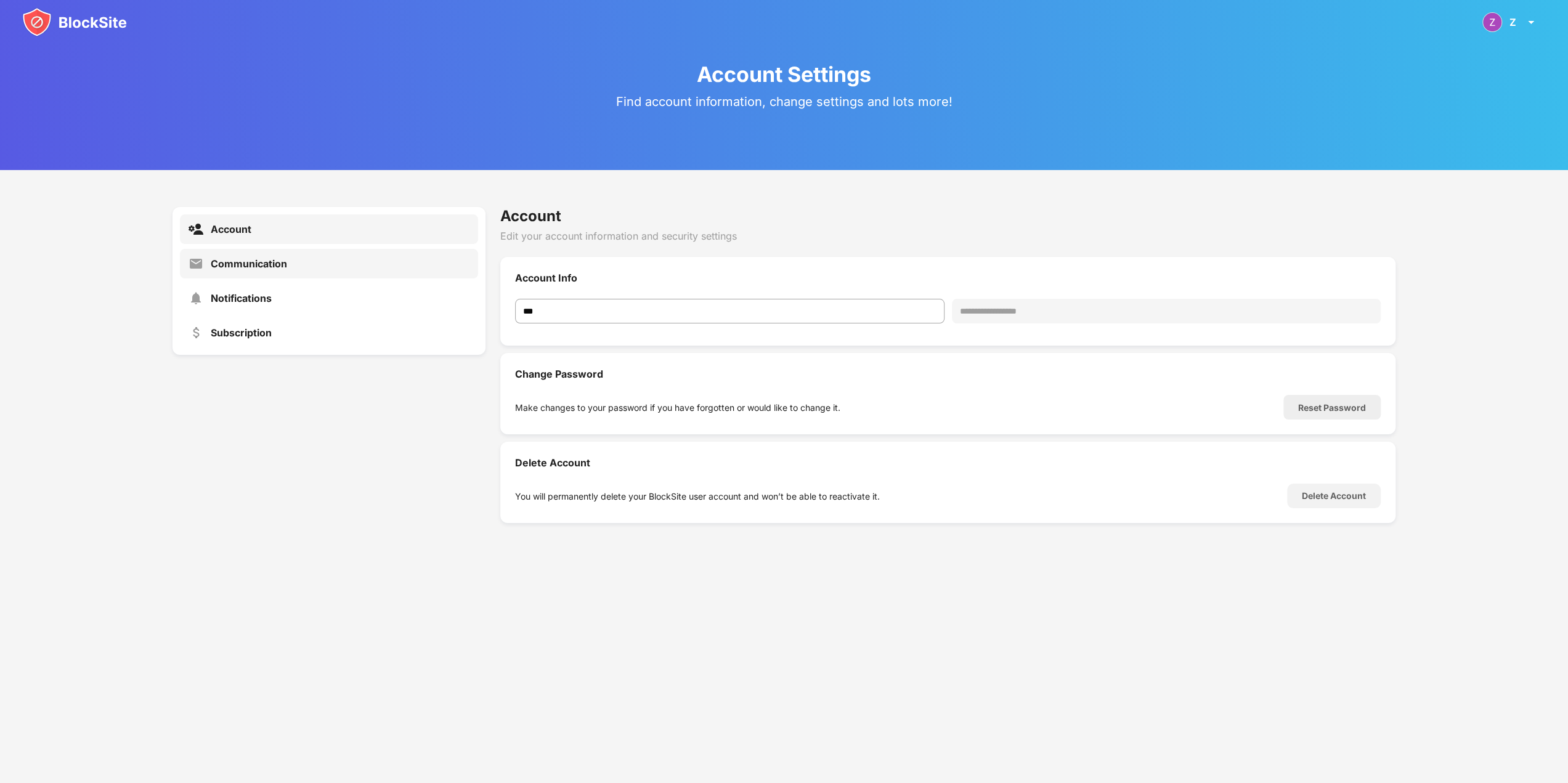
click at [383, 259] on div "Communication" at bounding box center [329, 263] width 298 height 30
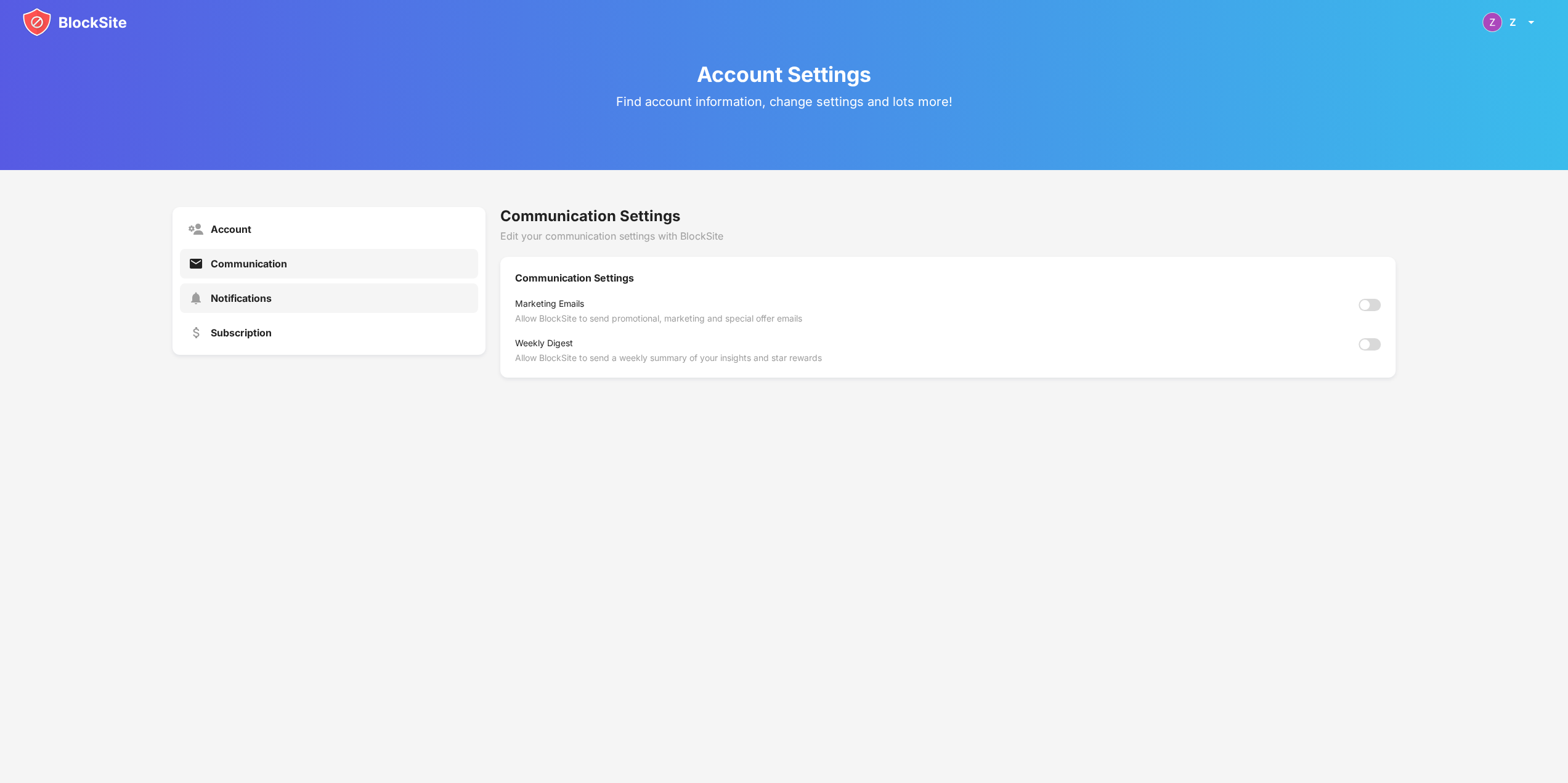
click at [350, 304] on div "Notifications" at bounding box center [329, 298] width 298 height 30
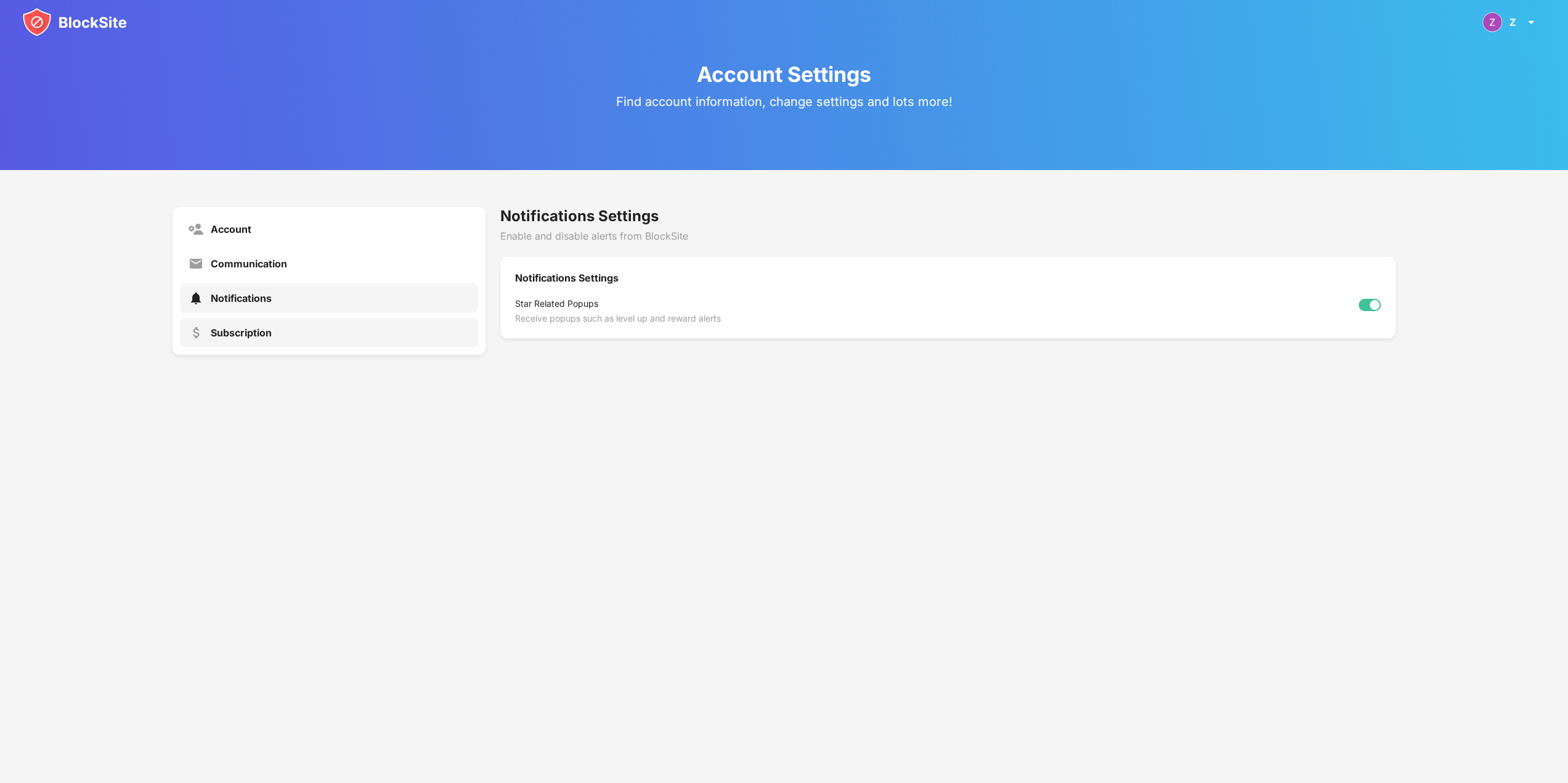
click at [331, 337] on div "Subscription" at bounding box center [329, 333] width 298 height 30
